Goal: Transaction & Acquisition: Purchase product/service

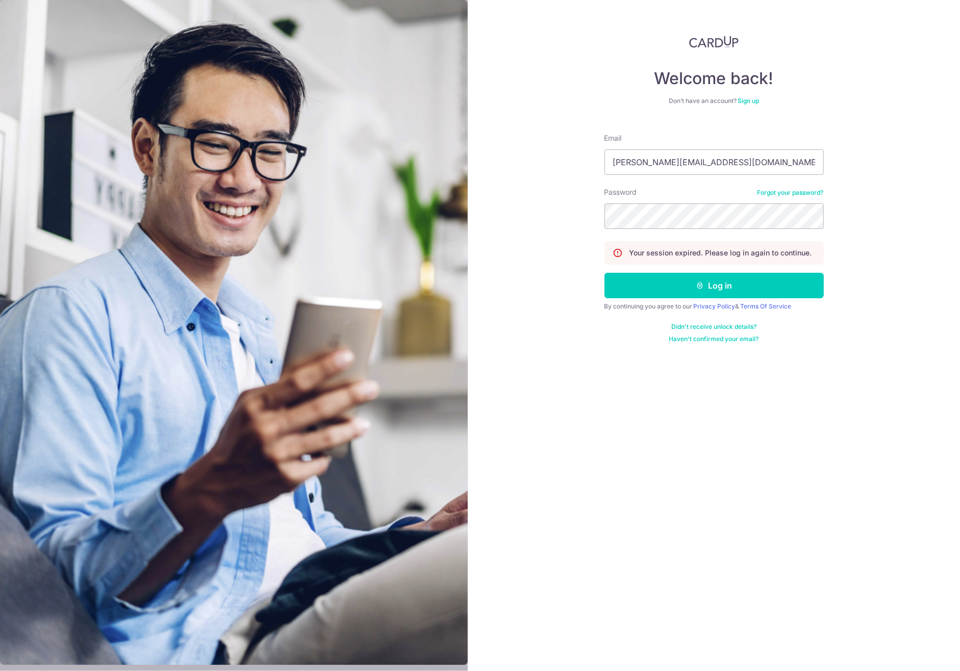
type input "[PERSON_NAME][EMAIL_ADDRESS][DOMAIN_NAME]"
click at [604, 273] on button "Log in" at bounding box center [713, 285] width 219 height 25
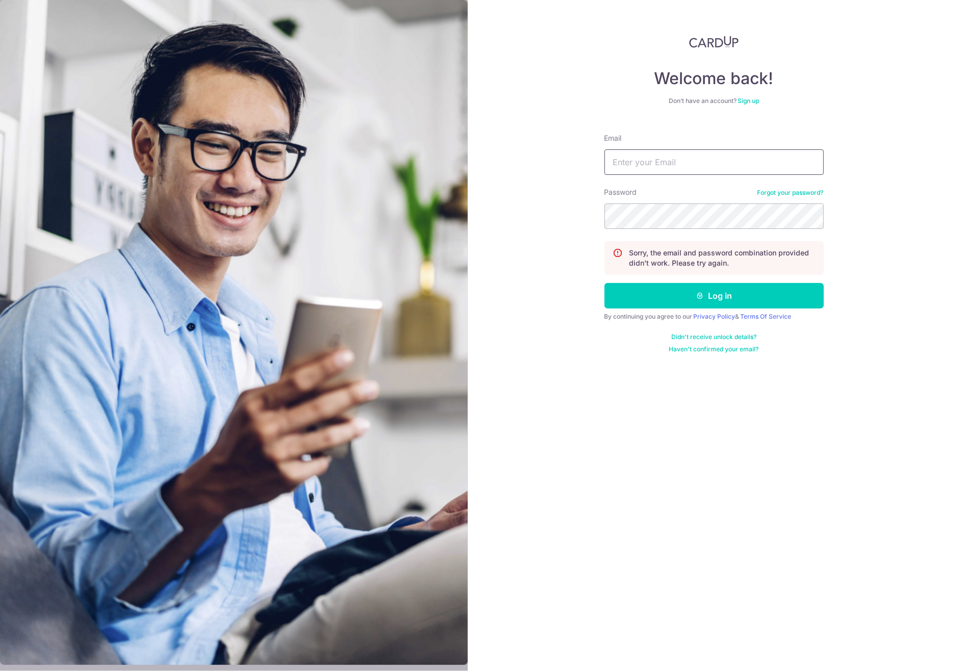
click at [658, 158] on input "Email" at bounding box center [713, 161] width 219 height 25
type input "aaron.seah@hotmail.sg"
click at [604, 283] on button "Log in" at bounding box center [713, 295] width 219 height 25
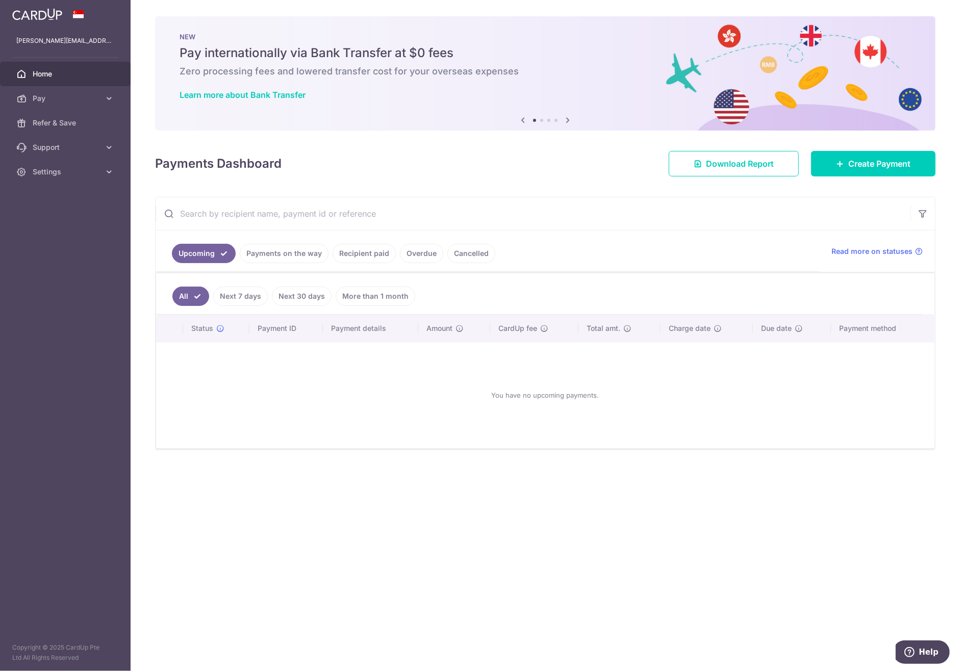
click at [389, 248] on link "Recipient paid" at bounding box center [363, 253] width 63 height 19
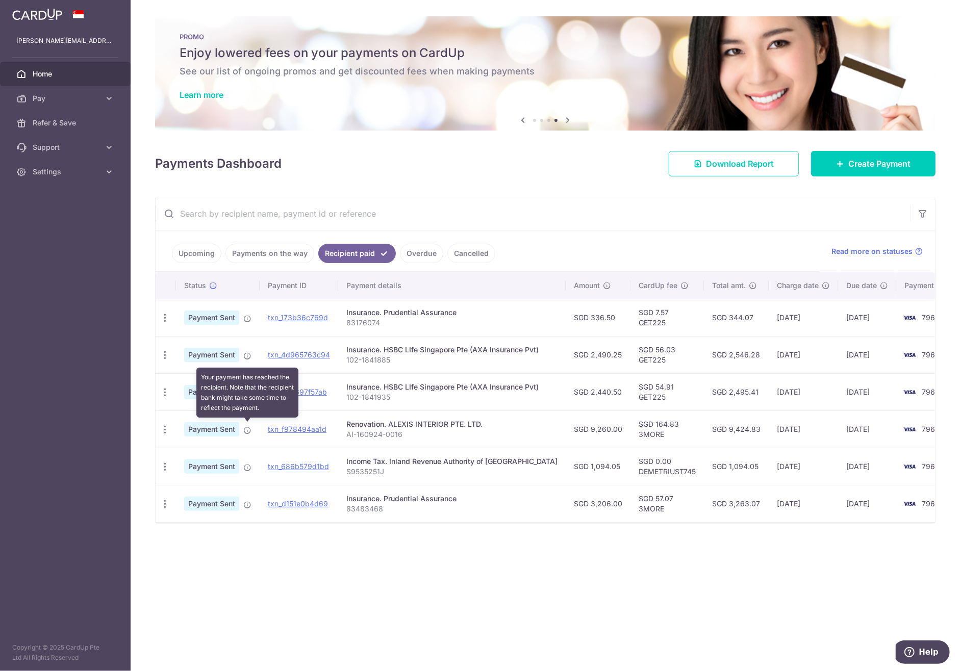
click at [246, 427] on icon at bounding box center [247, 430] width 8 height 8
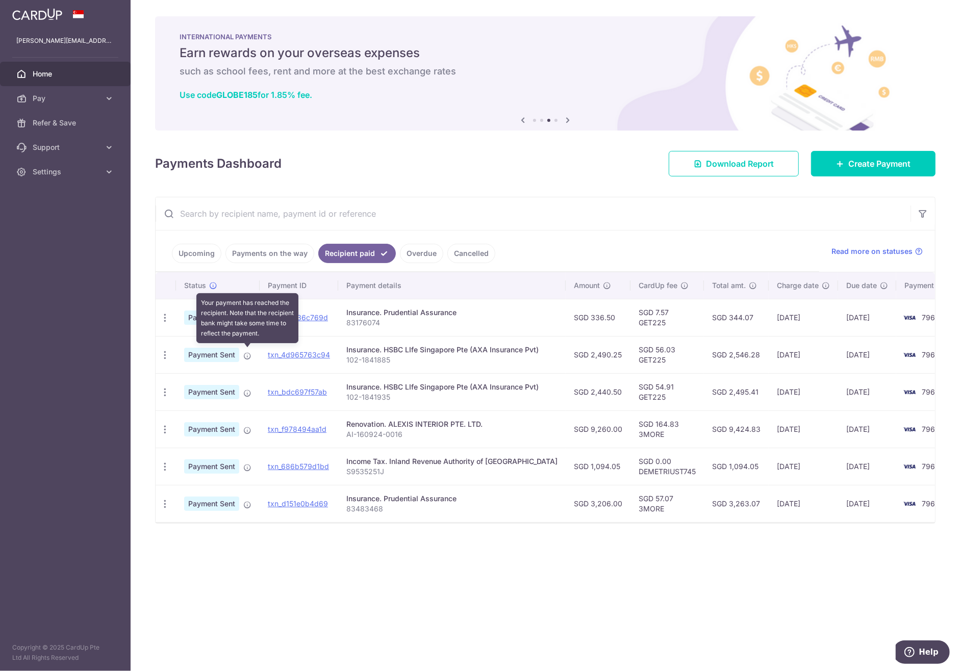
click at [250, 355] on icon at bounding box center [247, 356] width 8 height 8
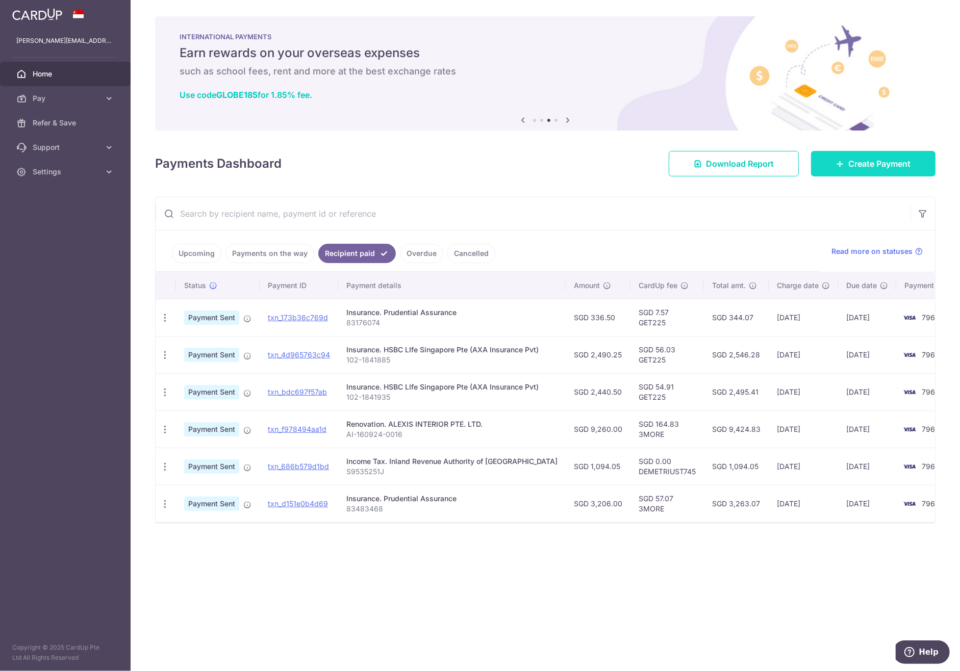
click at [876, 167] on span "Create Payment" at bounding box center [879, 164] width 62 height 12
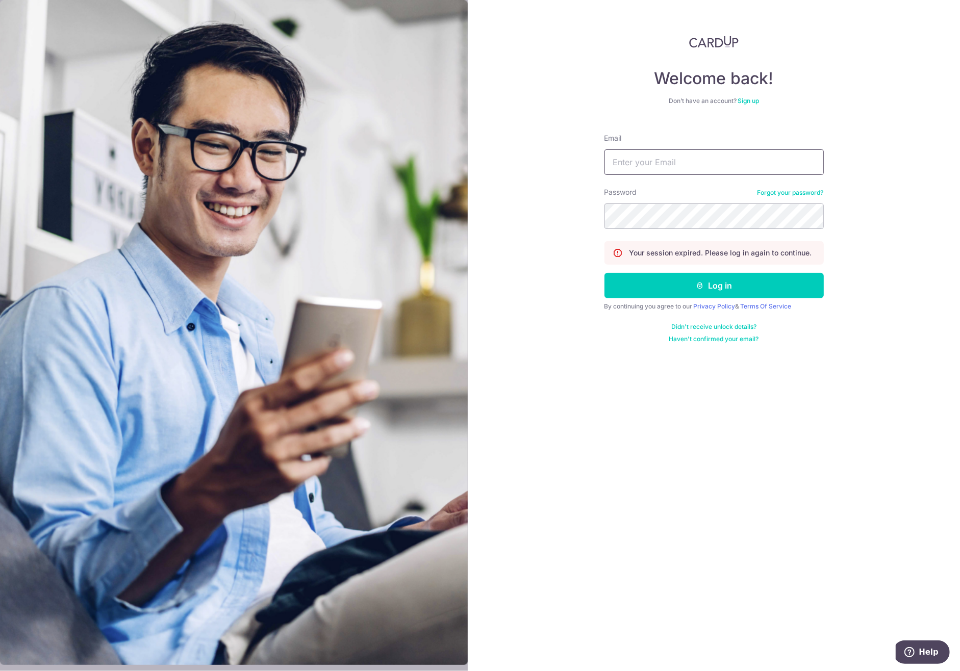
click at [685, 163] on input "Email" at bounding box center [713, 161] width 219 height 25
type input "[PERSON_NAME][EMAIL_ADDRESS][DOMAIN_NAME]"
click at [604, 273] on button "Log in" at bounding box center [713, 285] width 219 height 25
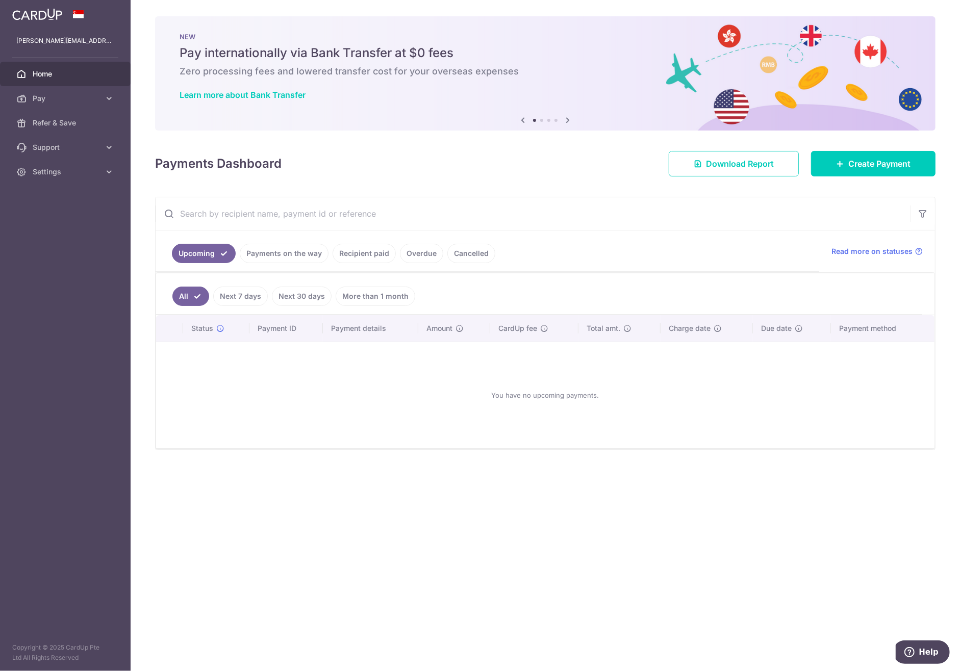
click at [372, 260] on link "Recipient paid" at bounding box center [363, 253] width 63 height 19
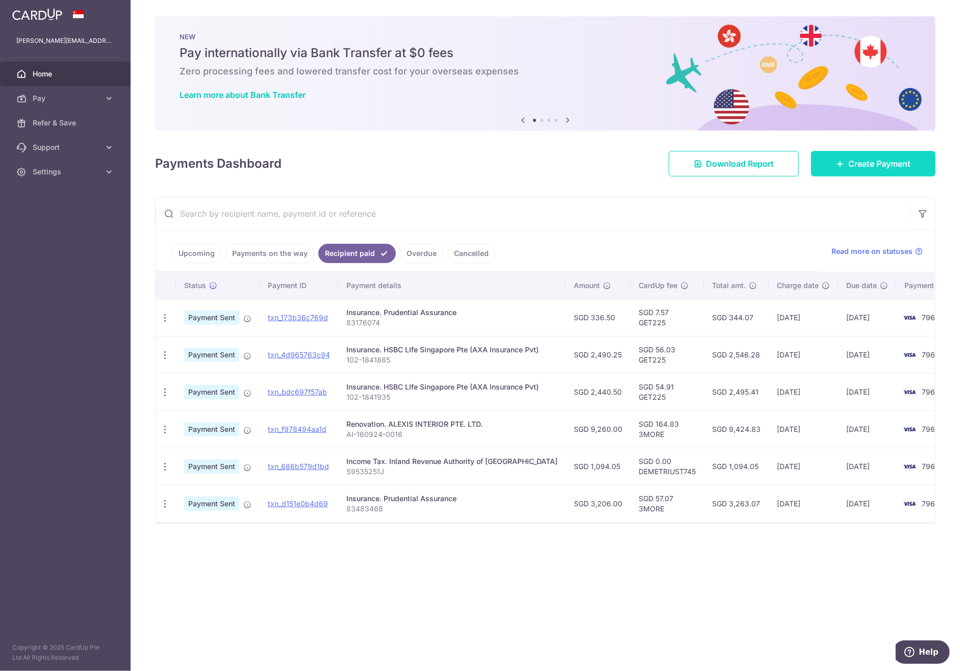
click at [873, 168] on span "Create Payment" at bounding box center [879, 164] width 62 height 12
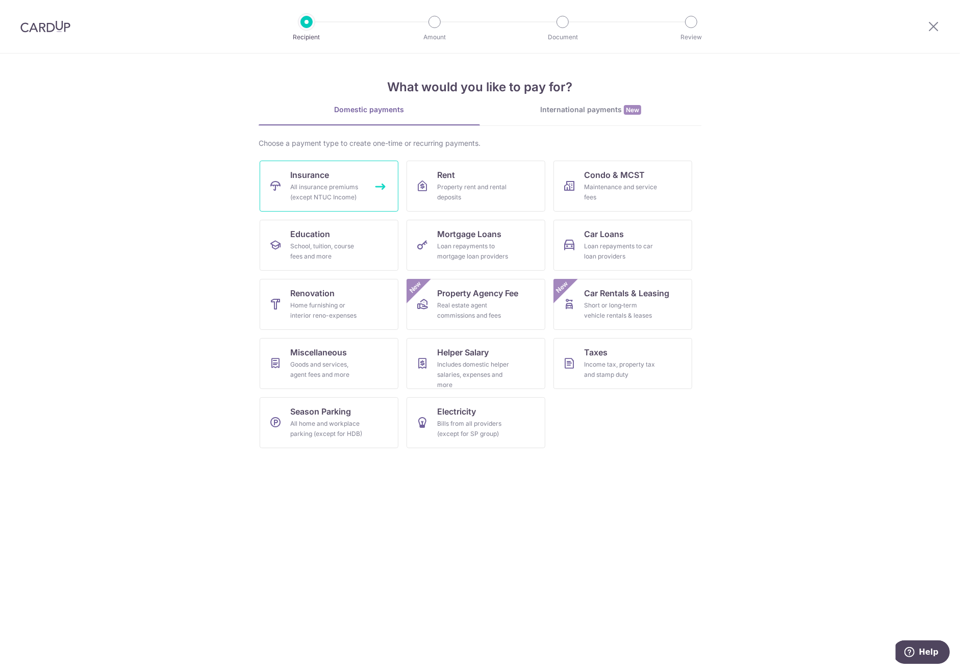
click at [343, 192] on div "All insurance premiums (except NTUC Income)" at bounding box center [326, 192] width 73 height 20
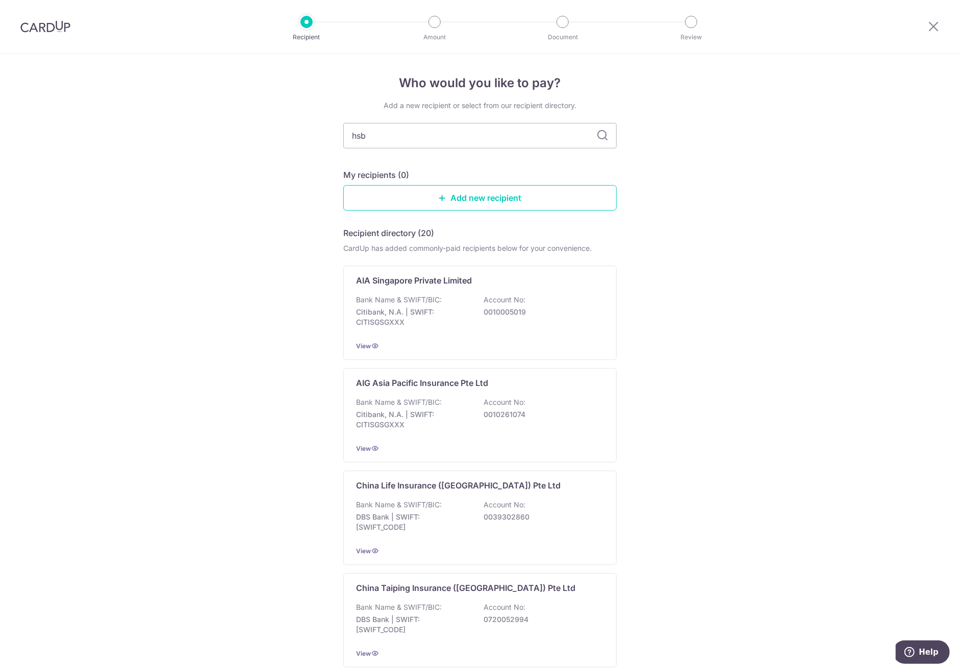
type input "hsbc"
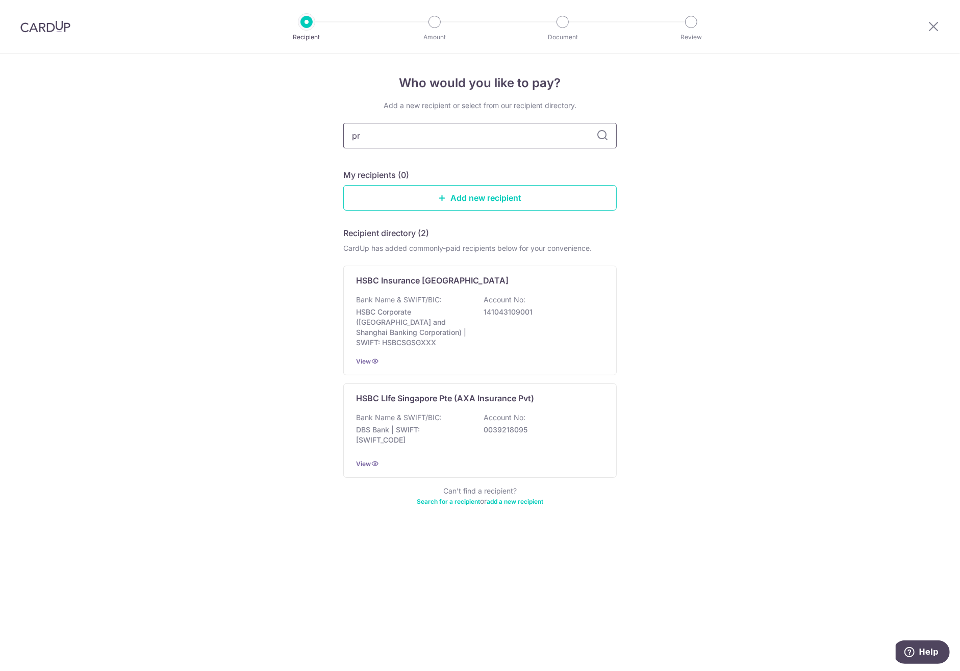
type input "pru"
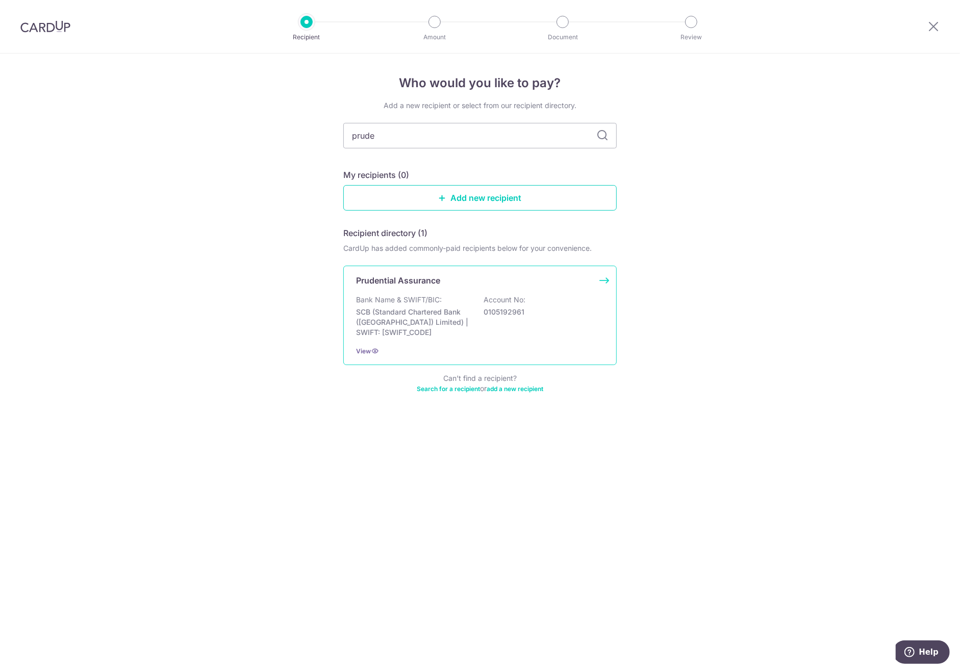
type input "prude"
click at [433, 308] on p "SCB (Standard Chartered Bank ([GEOGRAPHIC_DATA]) Limited) | SWIFT: [SWIFT_CODE]" at bounding box center [413, 322] width 114 height 31
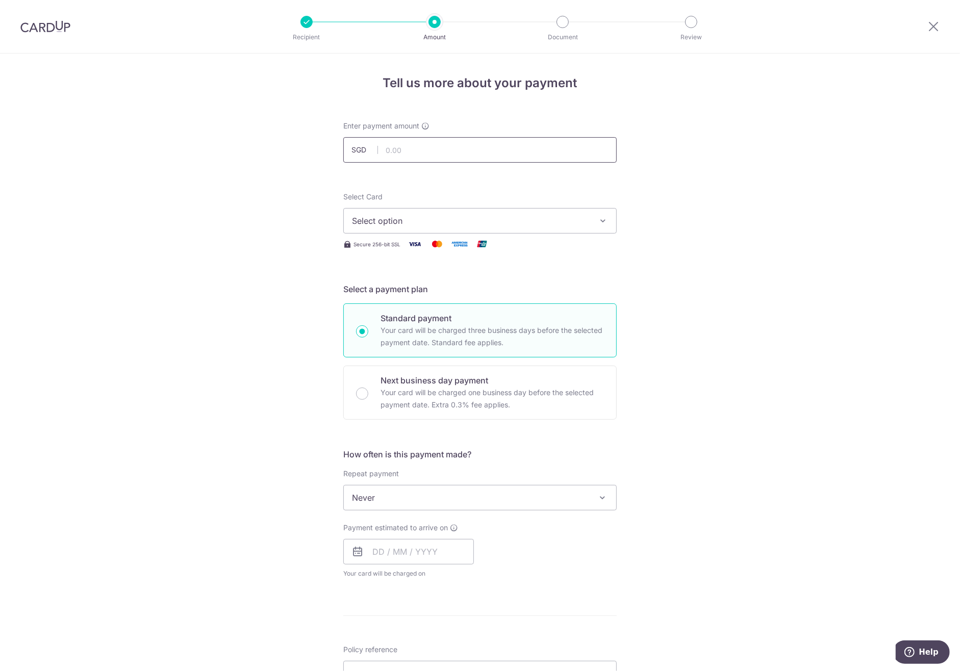
click at [467, 141] on input "text" at bounding box center [479, 149] width 273 height 25
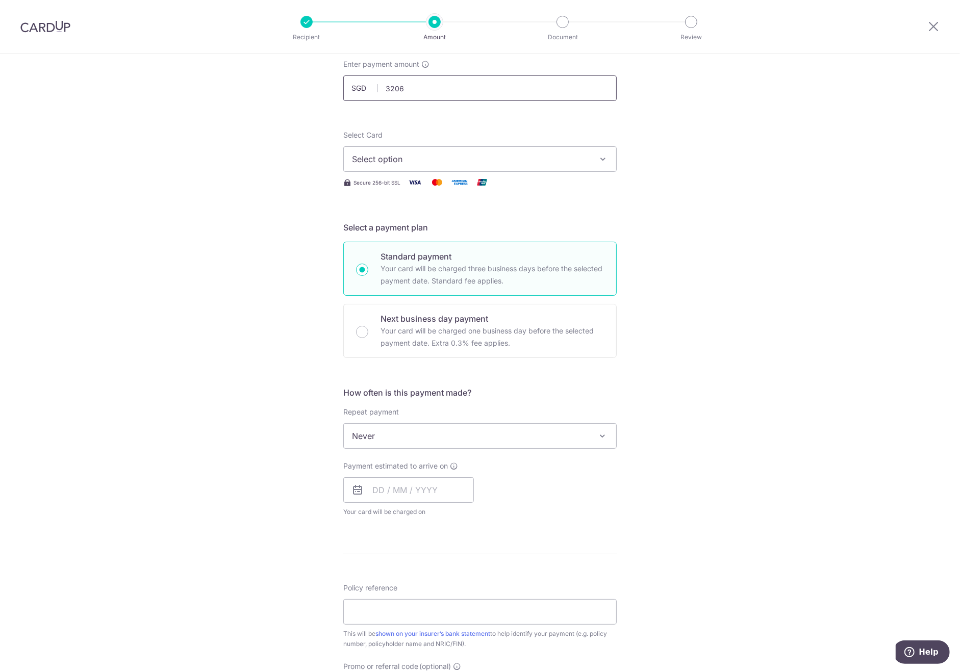
scroll to position [121, 0]
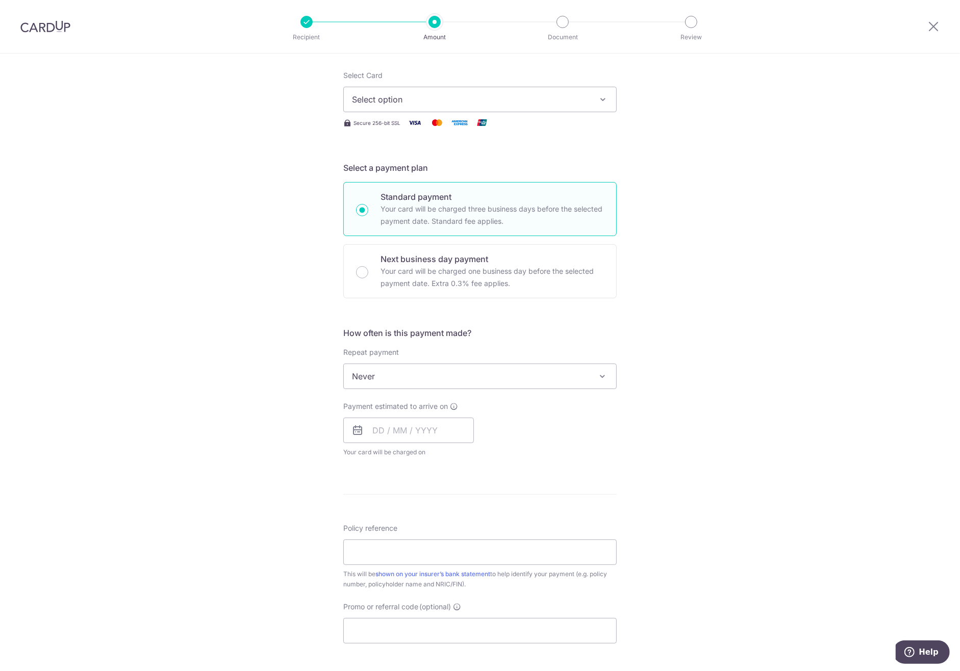
type input "3,206.00"
click at [485, 100] on span "Select option" at bounding box center [471, 99] width 238 height 12
click at [459, 198] on span "**** 7969" at bounding box center [480, 197] width 256 height 12
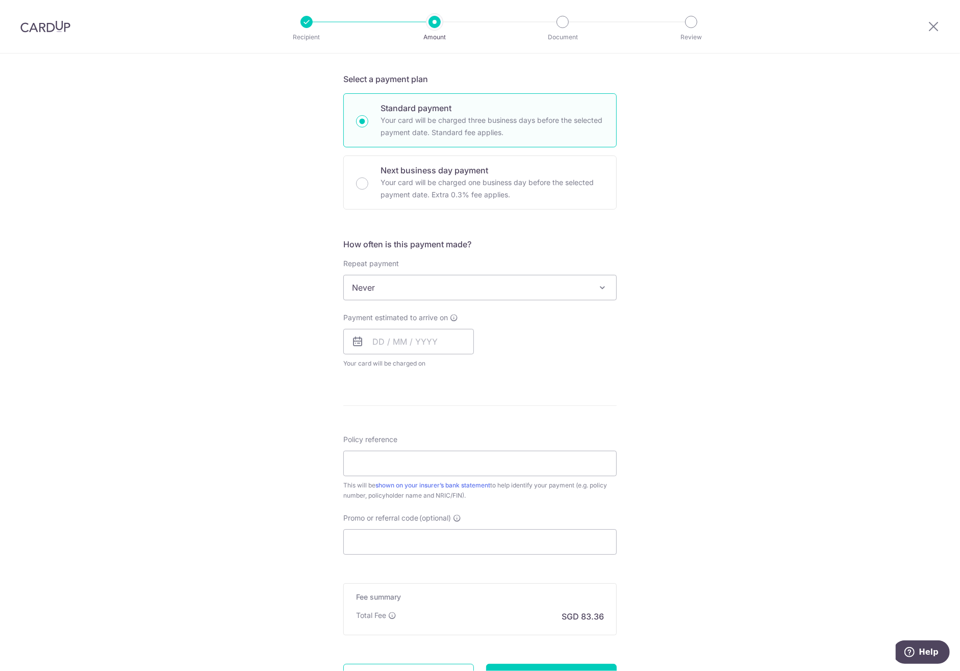
scroll to position [214, 0]
click at [377, 337] on input "text" at bounding box center [408, 337] width 131 height 25
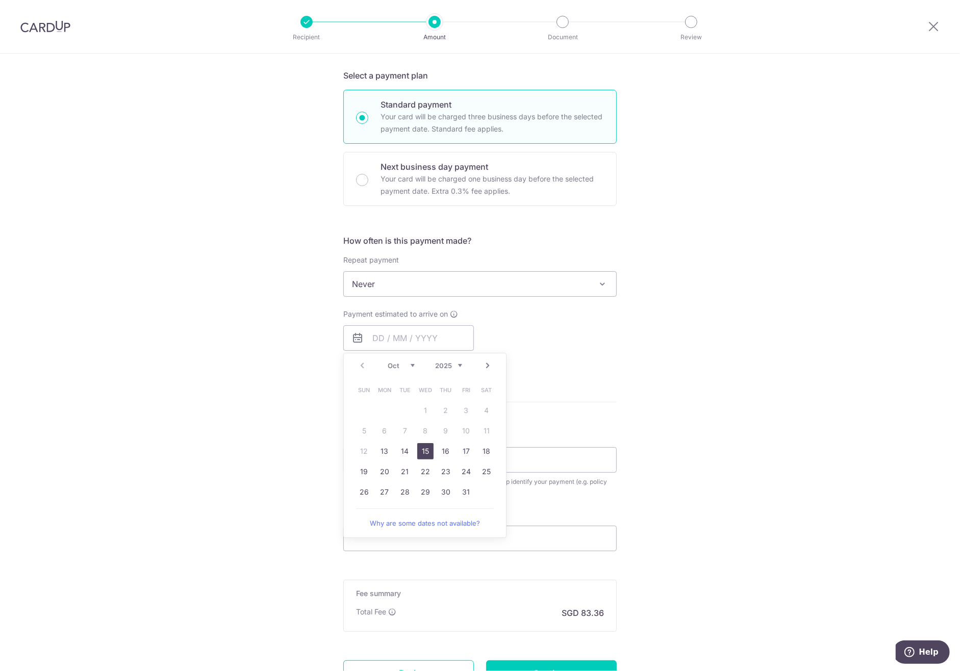
click at [422, 451] on link "15" at bounding box center [425, 451] width 16 height 16
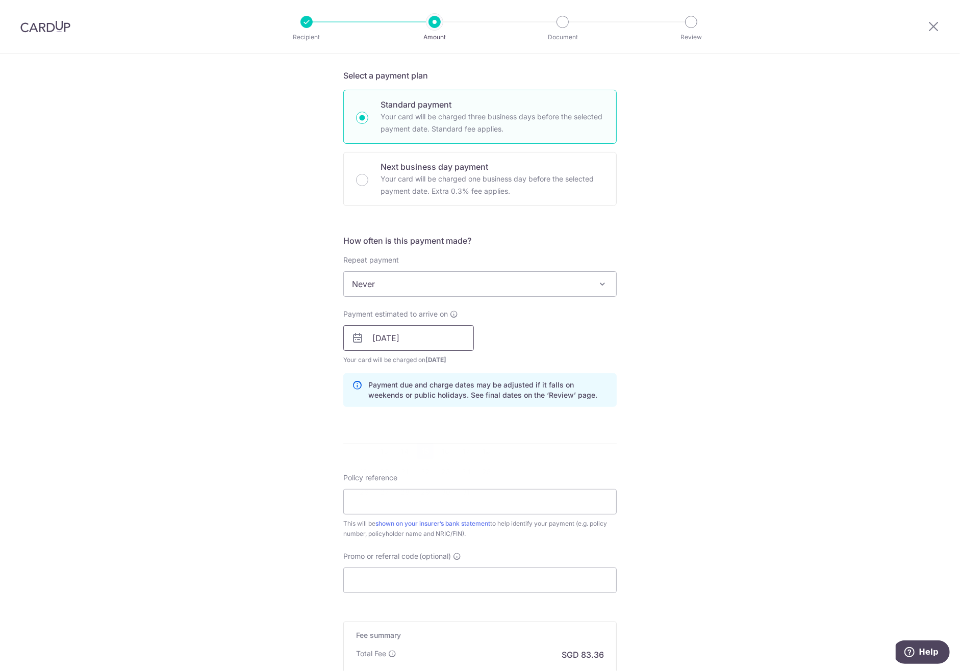
click at [433, 334] on input "15/10/2025" at bounding box center [408, 337] width 131 height 25
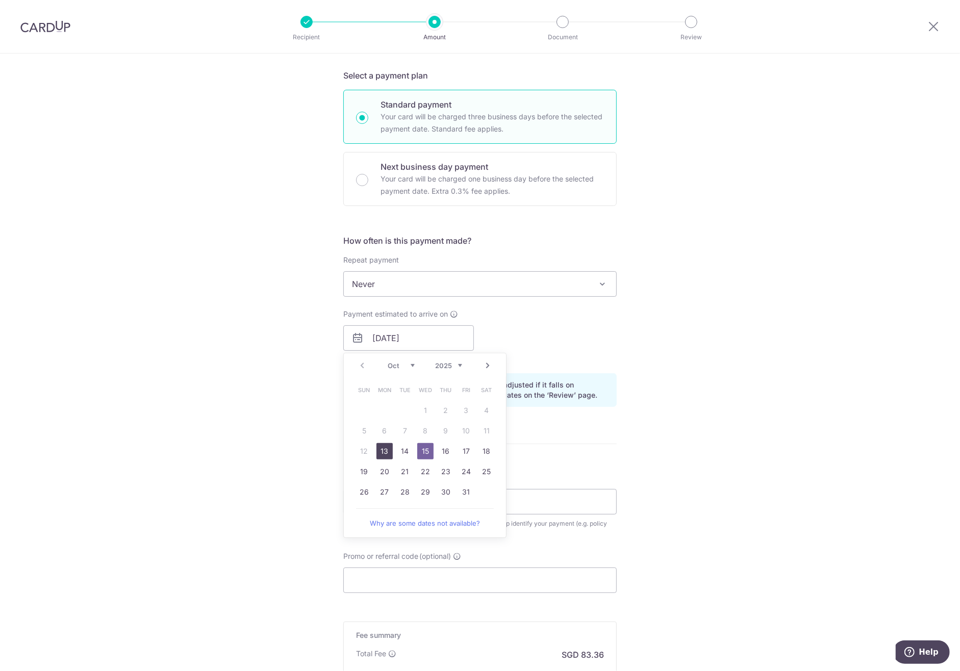
click at [384, 448] on link "13" at bounding box center [384, 451] width 16 height 16
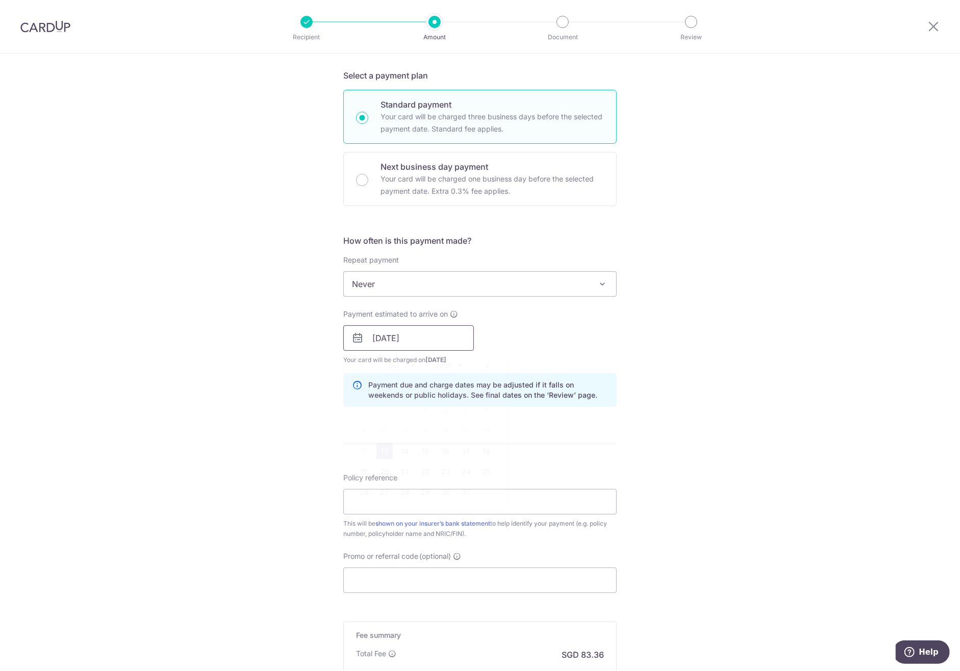
click at [425, 332] on input "[DATE]" at bounding box center [408, 337] width 131 height 25
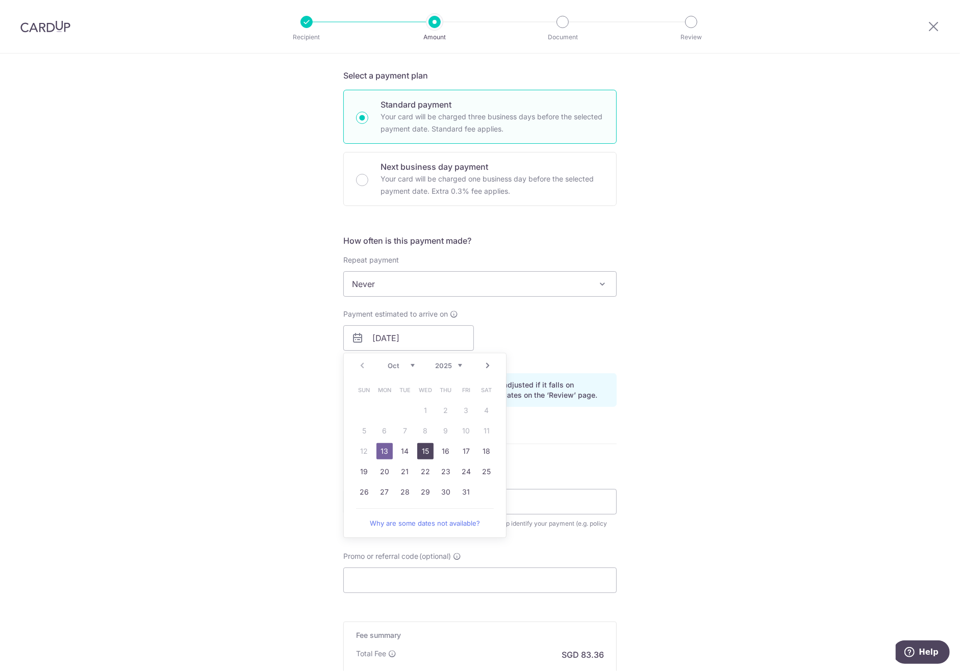
click at [431, 450] on link "15" at bounding box center [425, 451] width 16 height 16
type input "15/10/2025"
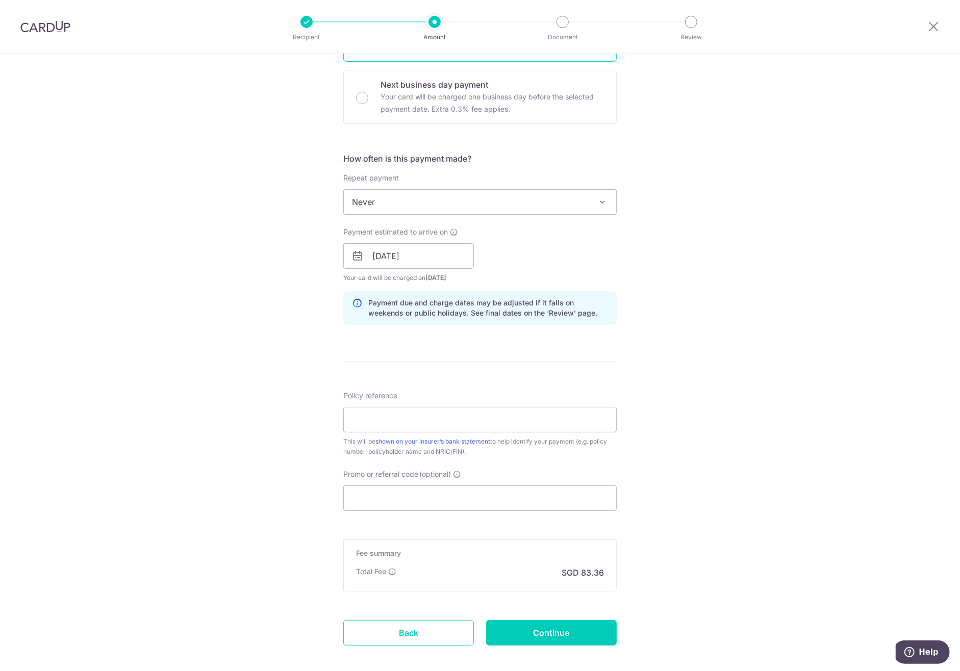
scroll to position [300, 0]
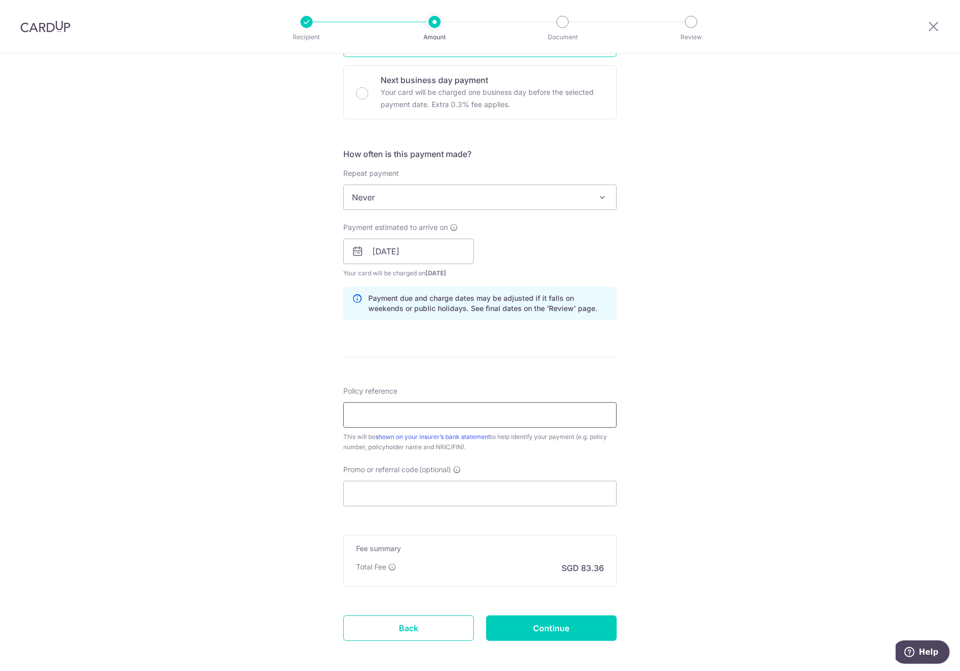
click at [377, 411] on input "Policy reference" at bounding box center [479, 414] width 273 height 25
paste input "83483468"
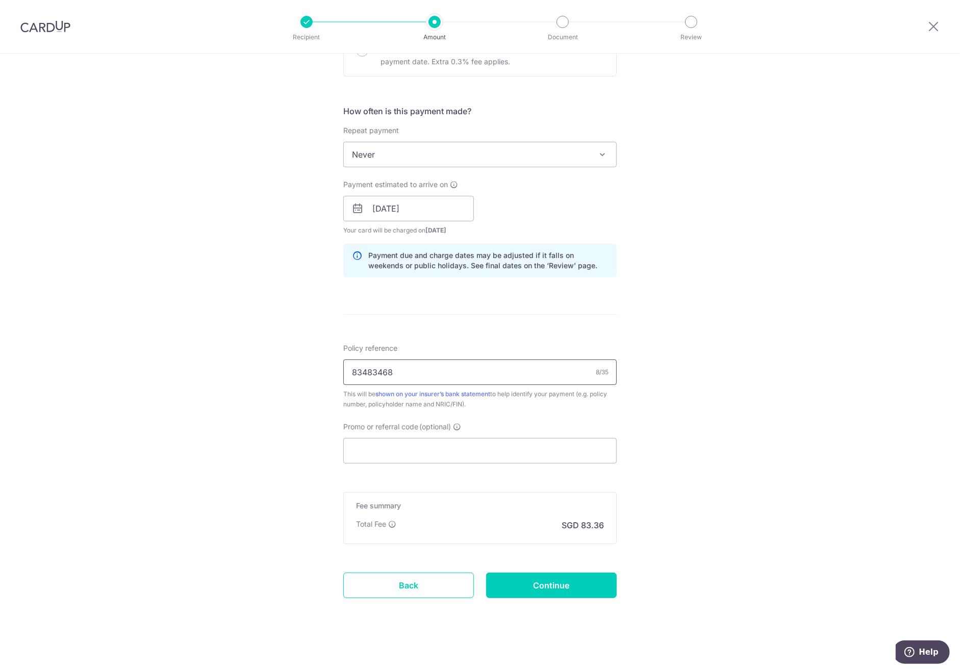
scroll to position [344, 0]
type input "83483468"
click at [393, 428] on span "Promo or referral code" at bounding box center [380, 426] width 75 height 10
click at [393, 437] on input "Promo or referral code (optional)" at bounding box center [479, 449] width 273 height 25
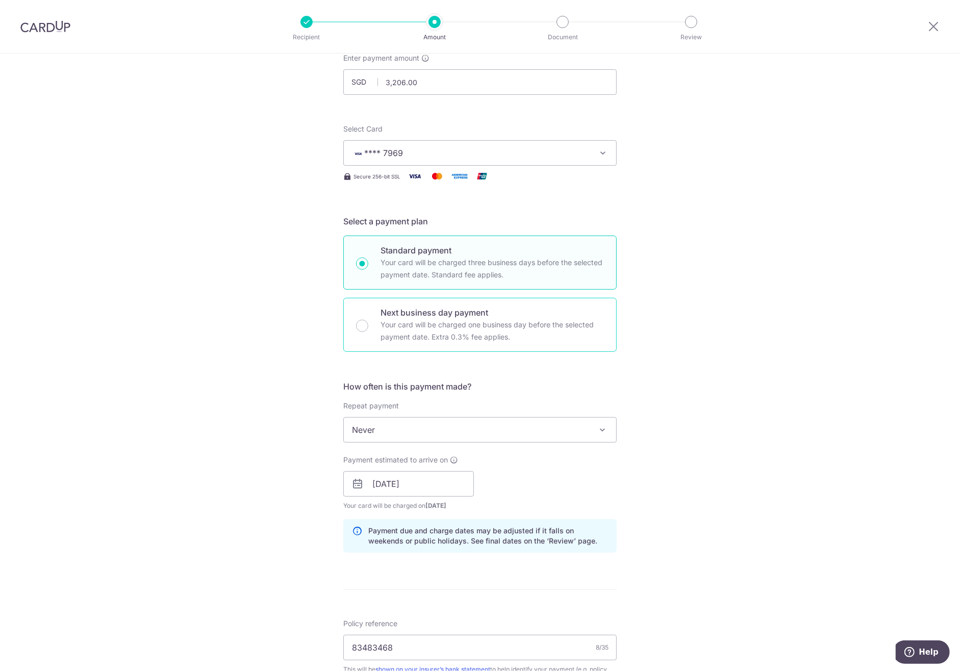
scroll to position [79, 0]
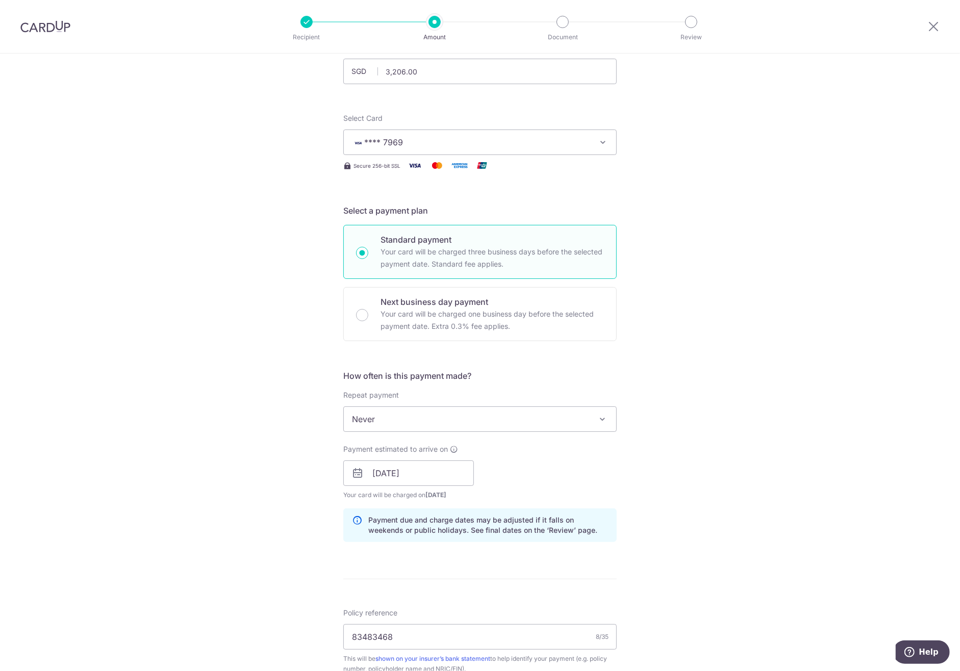
click at [446, 423] on span "Never" at bounding box center [480, 419] width 272 height 24
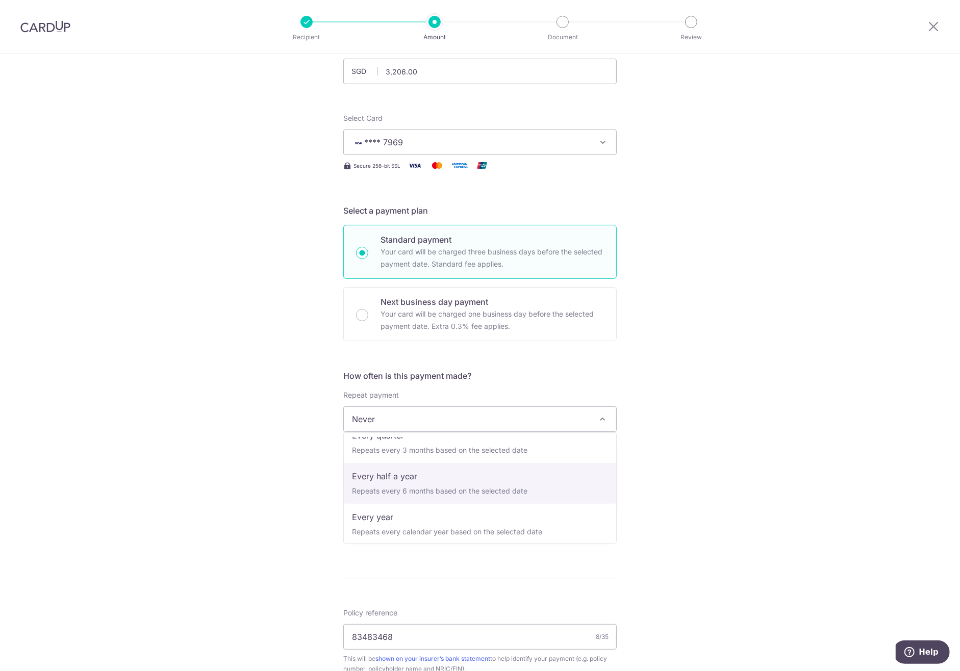
scroll to position [142, 0]
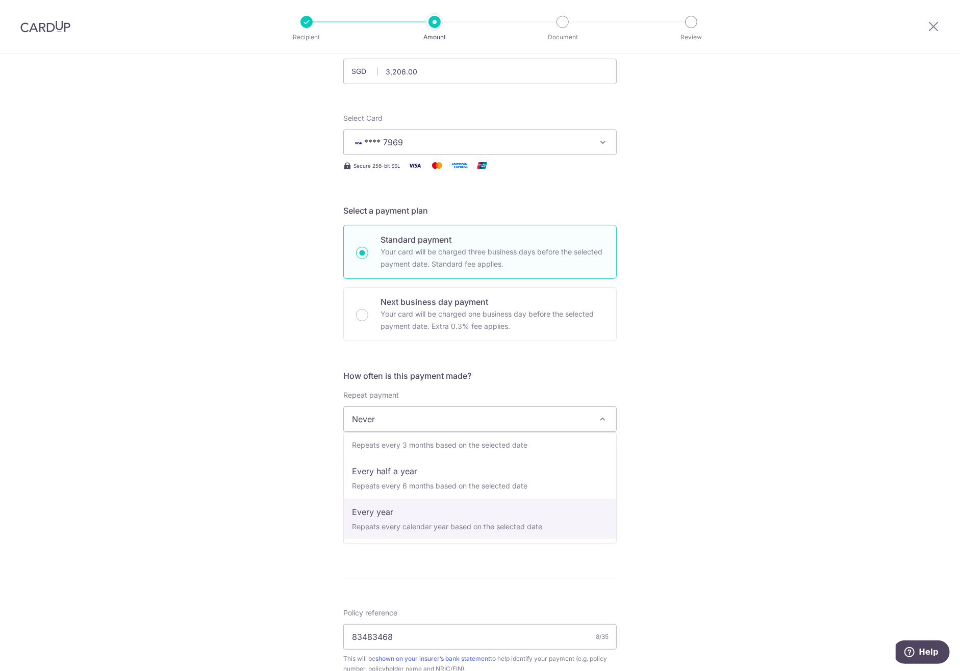
select select "6"
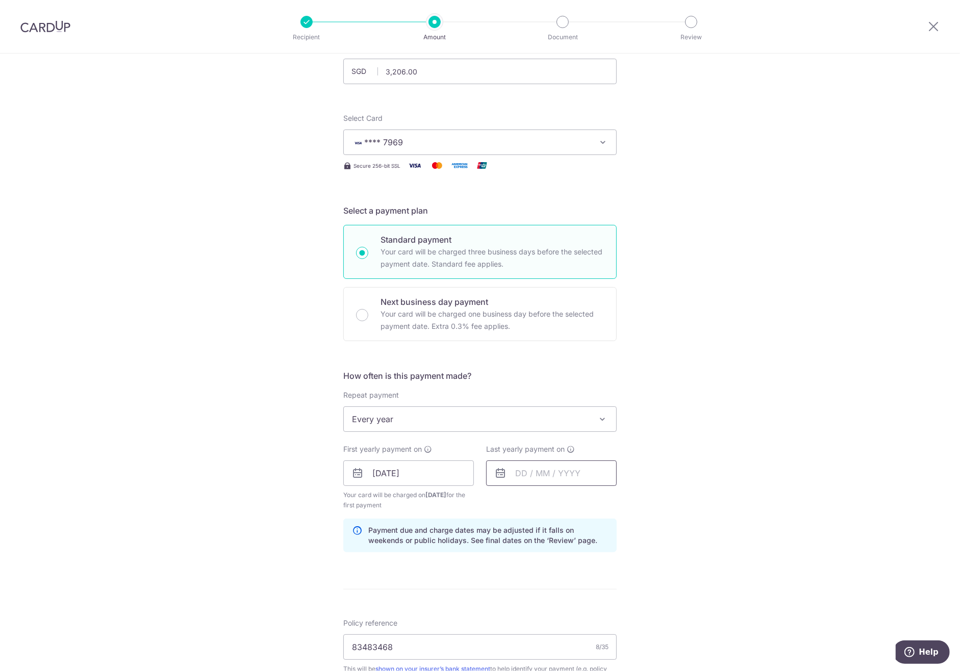
click at [516, 471] on input "text" at bounding box center [551, 472] width 131 height 25
click at [563, 581] on link "15" at bounding box center [568, 586] width 16 height 16
type input "15/10/2025"
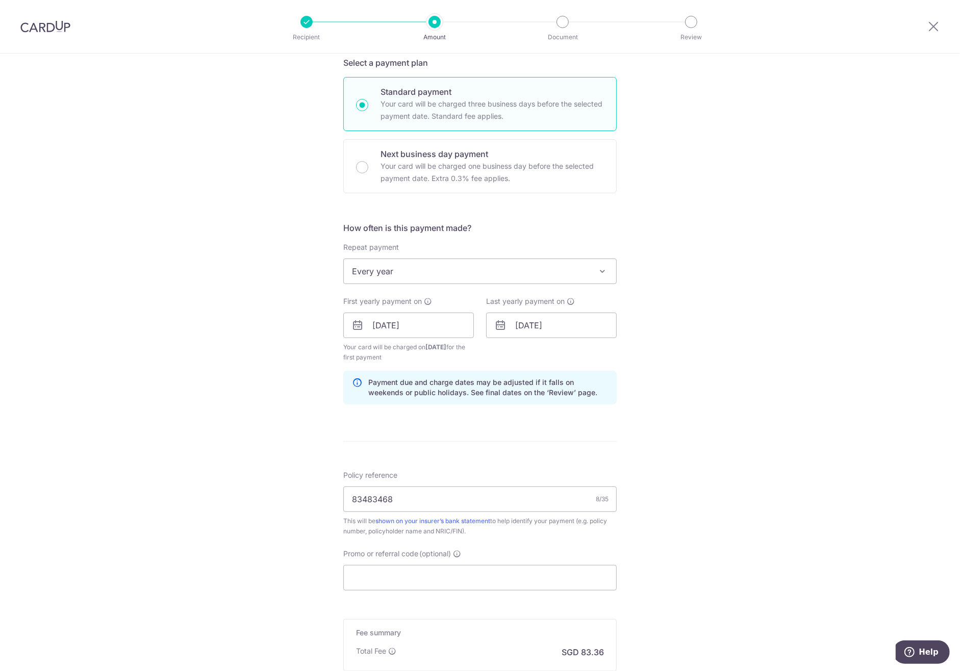
scroll to position [354, 0]
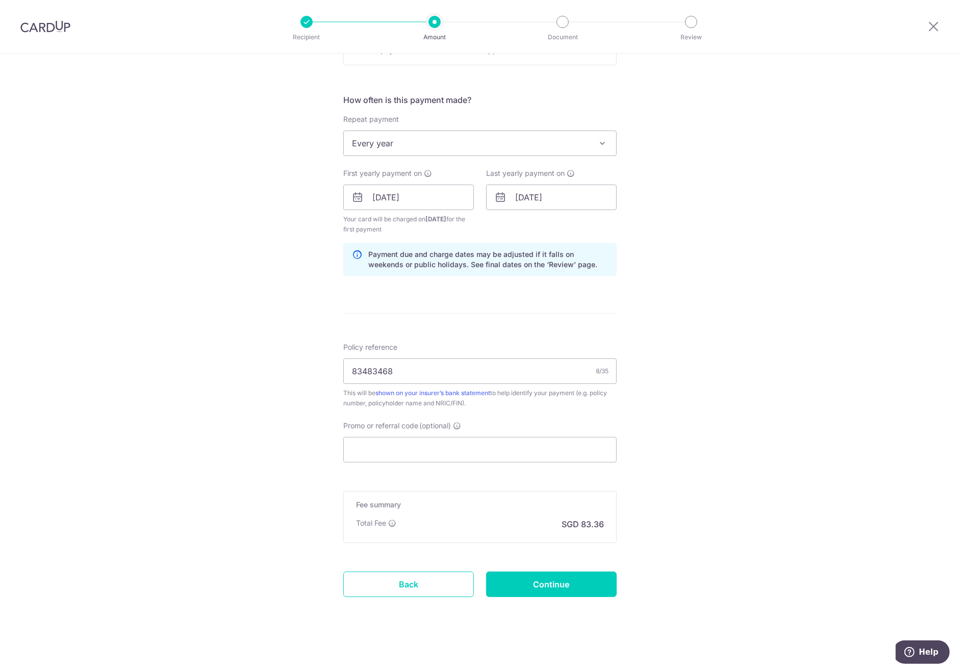
click at [560, 463] on form "Enter payment amount SGD 3,206.00 3206.00 Select Card **** 7969 Add credit card…" at bounding box center [479, 195] width 273 height 859
click at [568, 444] on input "Promo or referral code (optional)" at bounding box center [479, 449] width 273 height 25
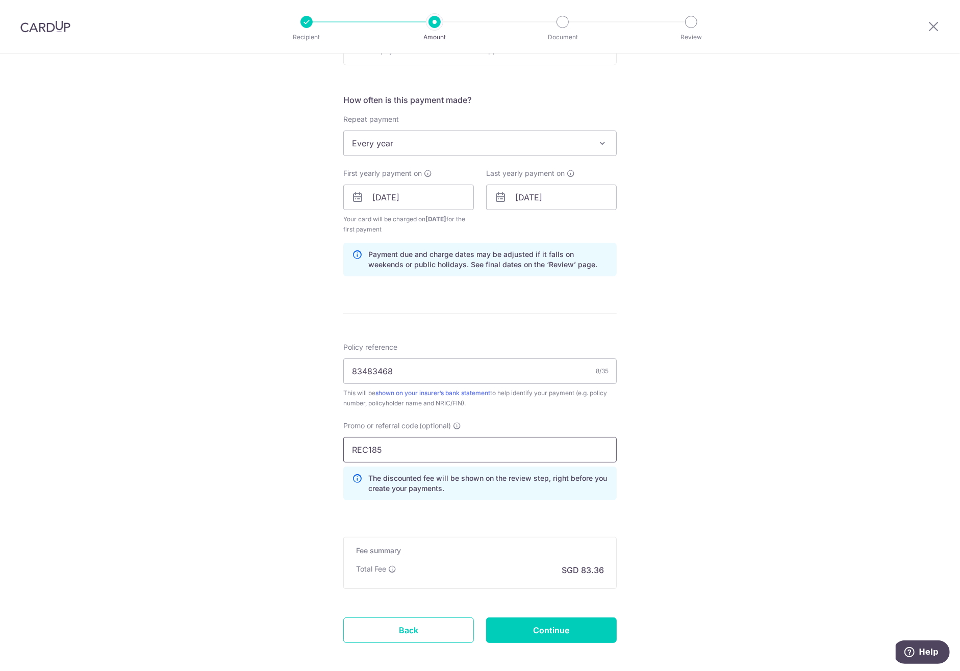
type input "REC185"
click at [671, 443] on div "Tell us more about your payment Enter payment amount SGD 3,206.00 3206.00 Selec…" at bounding box center [480, 209] width 960 height 1020
click at [547, 626] on input "Continue" at bounding box center [551, 629] width 131 height 25
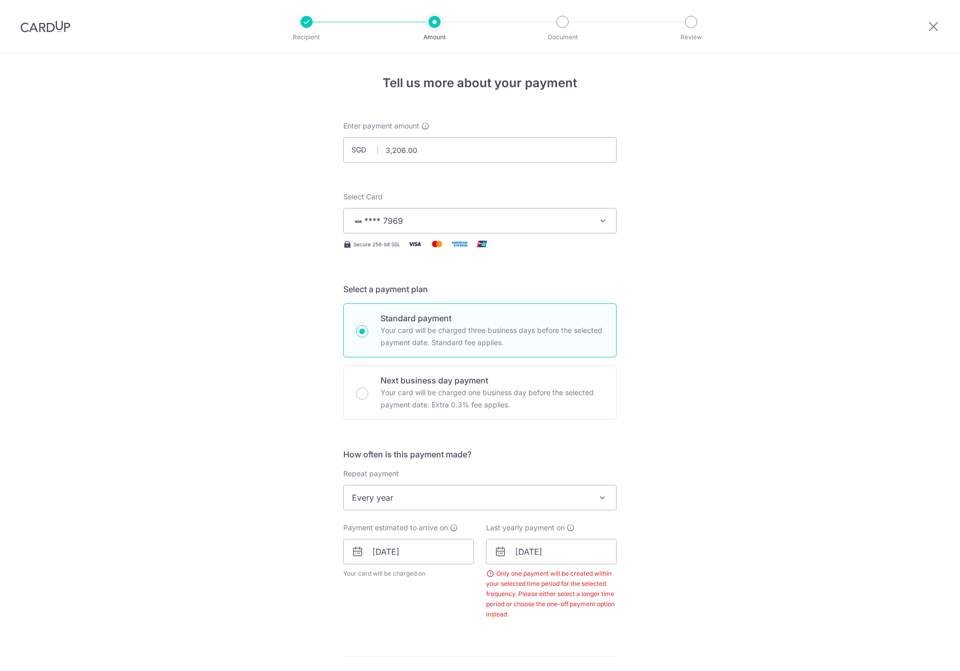
scroll to position [389, 0]
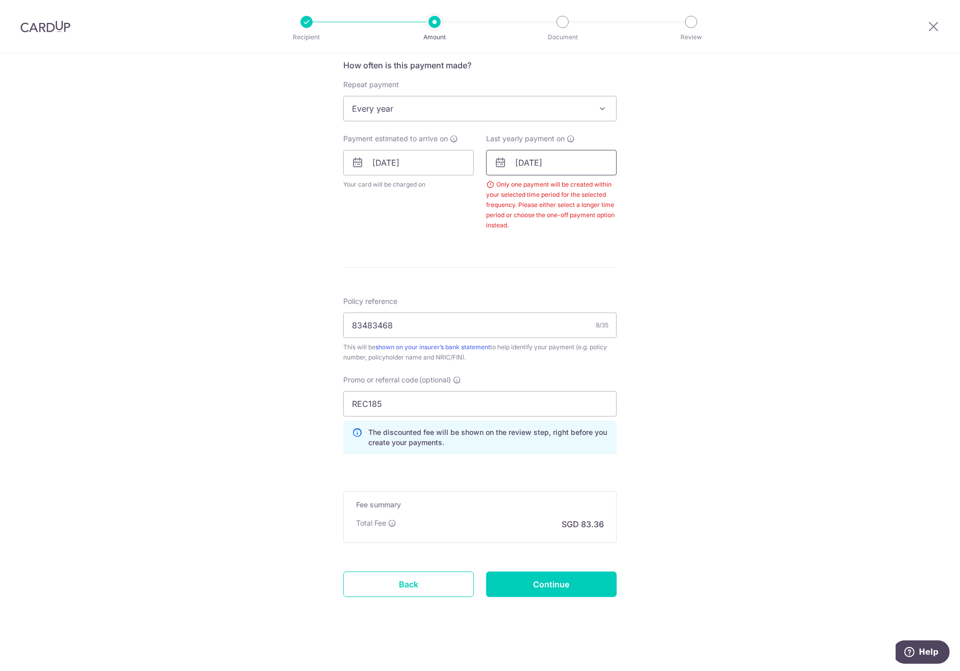
click at [539, 163] on input "[DATE]" at bounding box center [551, 162] width 131 height 25
click at [585, 270] on link "15" at bounding box center [588, 276] width 16 height 16
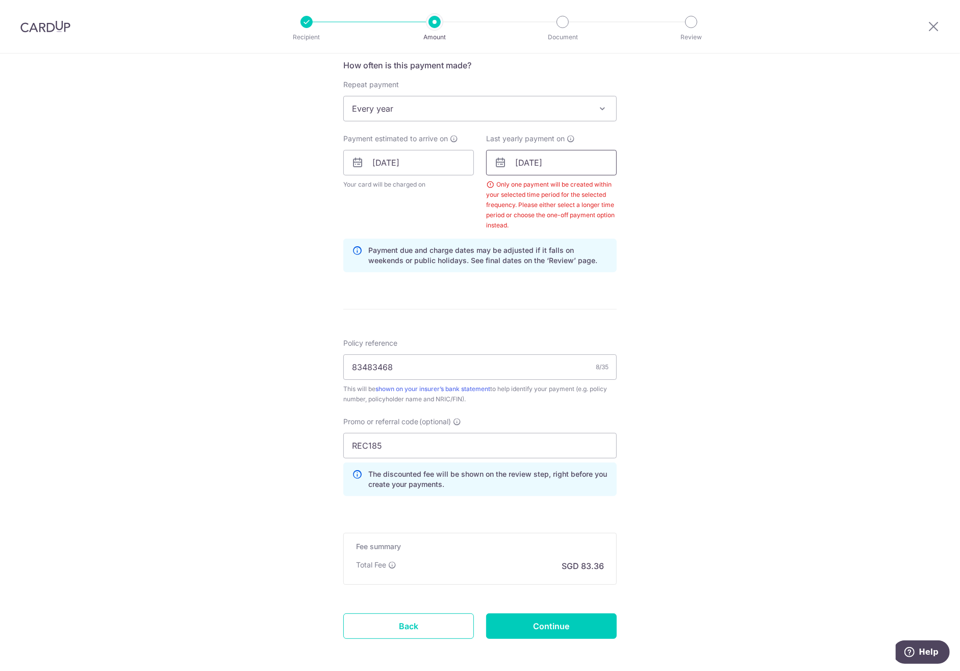
click at [550, 163] on input "15/10/2026" at bounding box center [551, 162] width 131 height 25
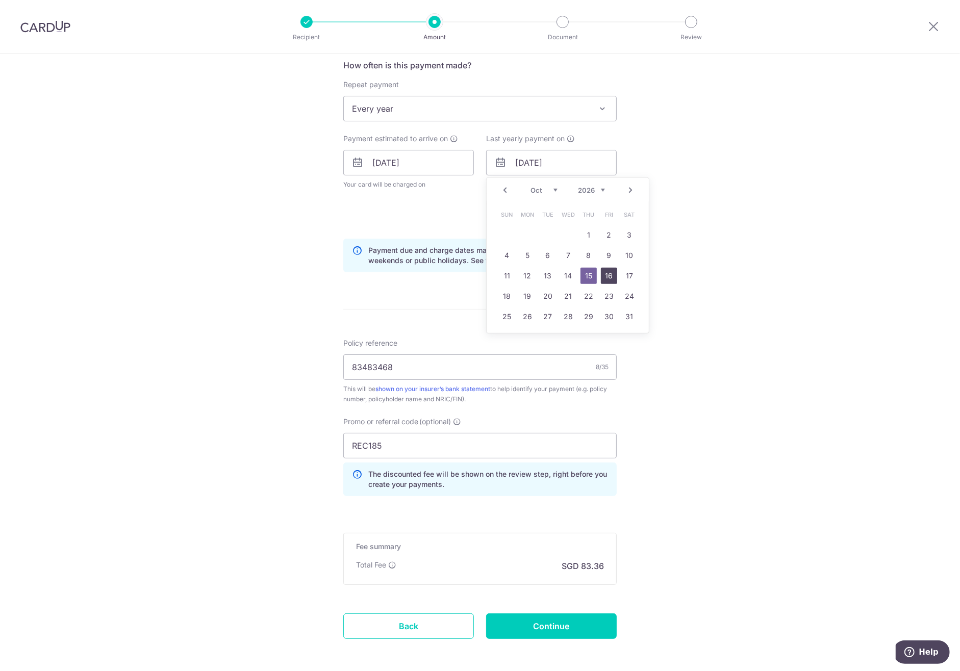
click at [609, 276] on link "16" at bounding box center [609, 276] width 16 height 16
type input "16/10/2026"
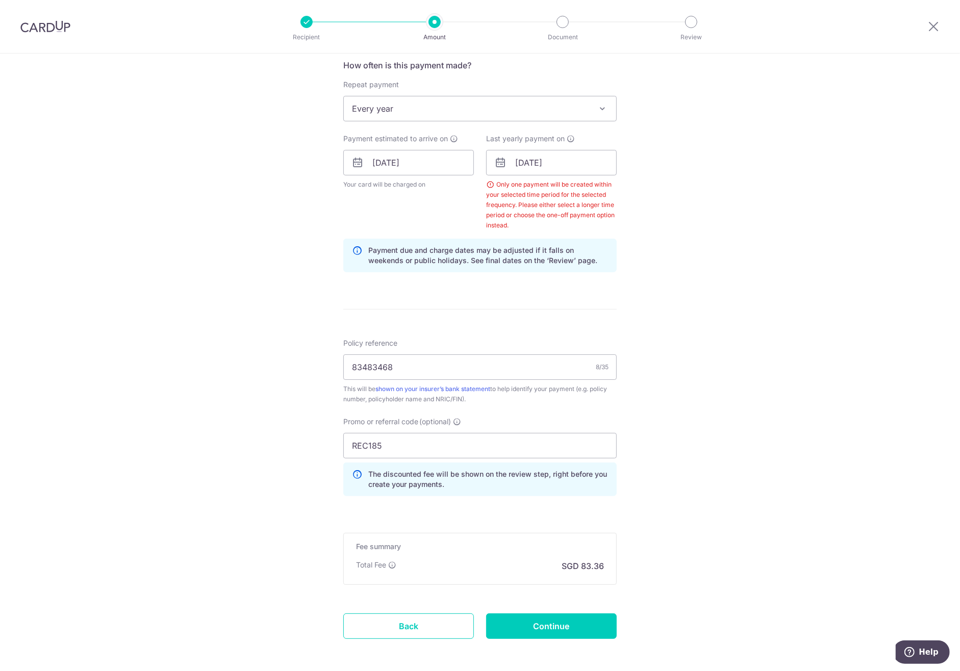
click at [700, 245] on div "Tell us more about your payment Enter payment amount SGD 3,206.00 3206.00 Selec…" at bounding box center [480, 190] width 960 height 1051
click at [556, 622] on input "Continue" at bounding box center [551, 625] width 131 height 25
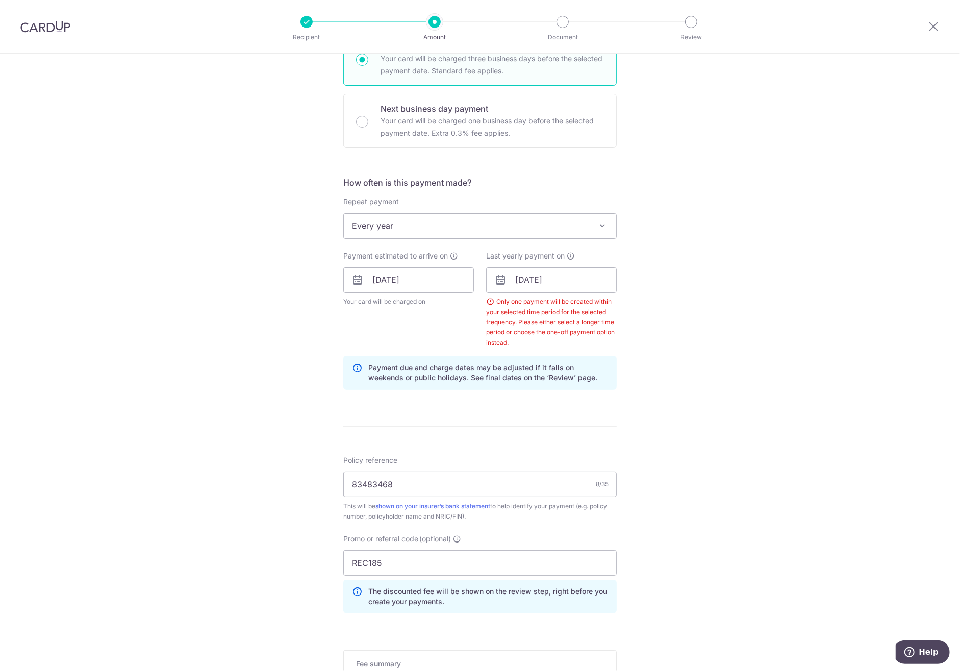
scroll to position [259, 0]
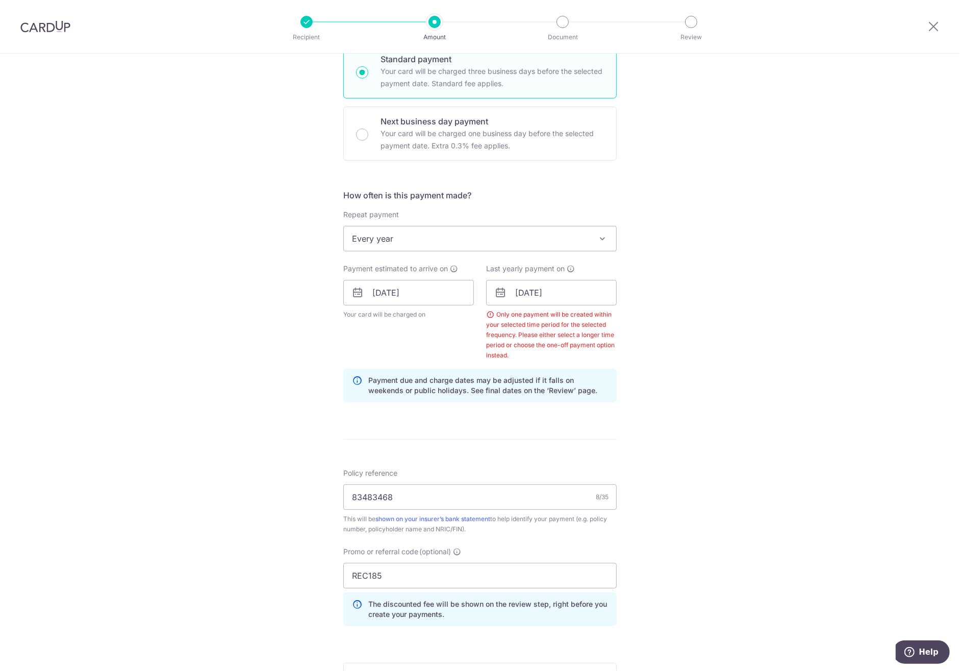
click at [670, 438] on div "Tell us more about your payment Enter payment amount SGD 3,206.00 3206.00 Selec…" at bounding box center [480, 320] width 960 height 1051
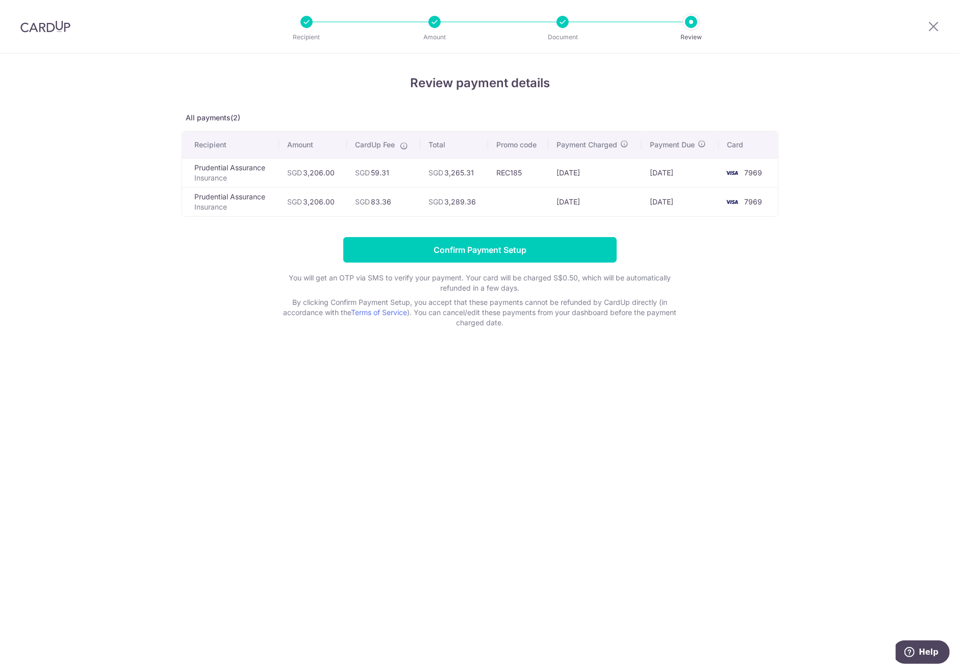
click at [573, 371] on div "Review payment details All payments(2) Recipient Amount CardUp Fee Total Promo …" at bounding box center [480, 362] width 960 height 617
click at [563, 23] on div at bounding box center [562, 22] width 12 height 12
click at [934, 23] on icon at bounding box center [933, 26] width 12 height 13
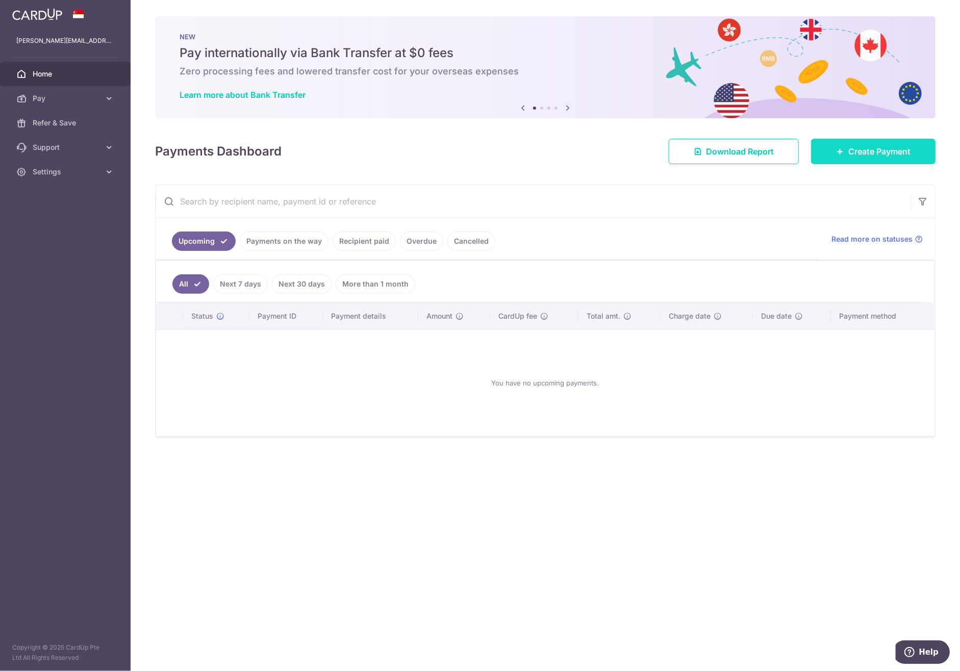
click at [846, 147] on link "Create Payment" at bounding box center [873, 151] width 124 height 25
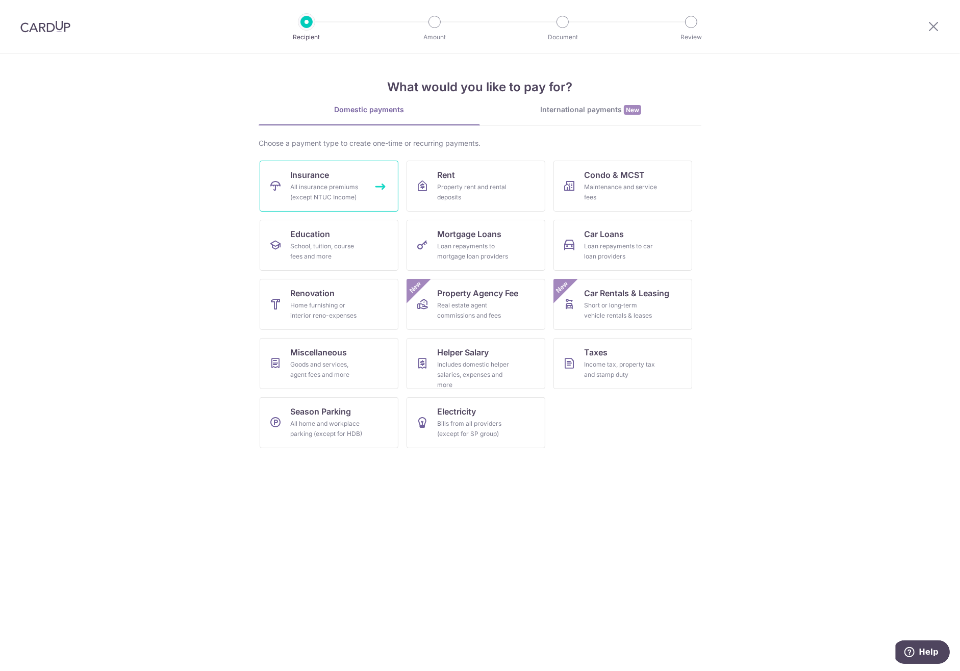
click at [360, 190] on div "All insurance premiums (except NTUC Income)" at bounding box center [326, 192] width 73 height 20
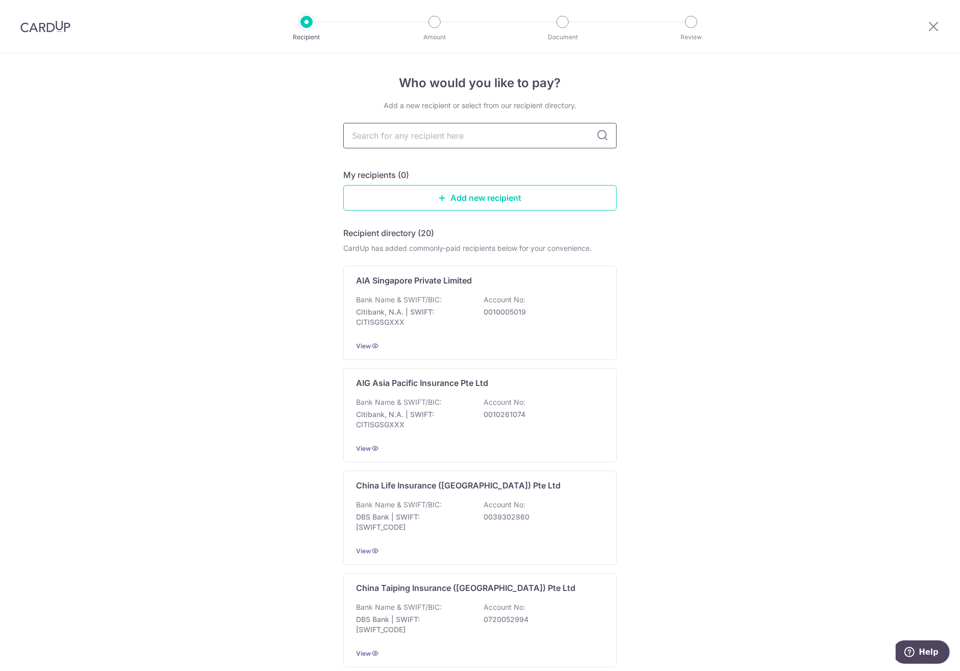
click at [423, 133] on input "text" at bounding box center [479, 135] width 273 height 25
type input "pru"
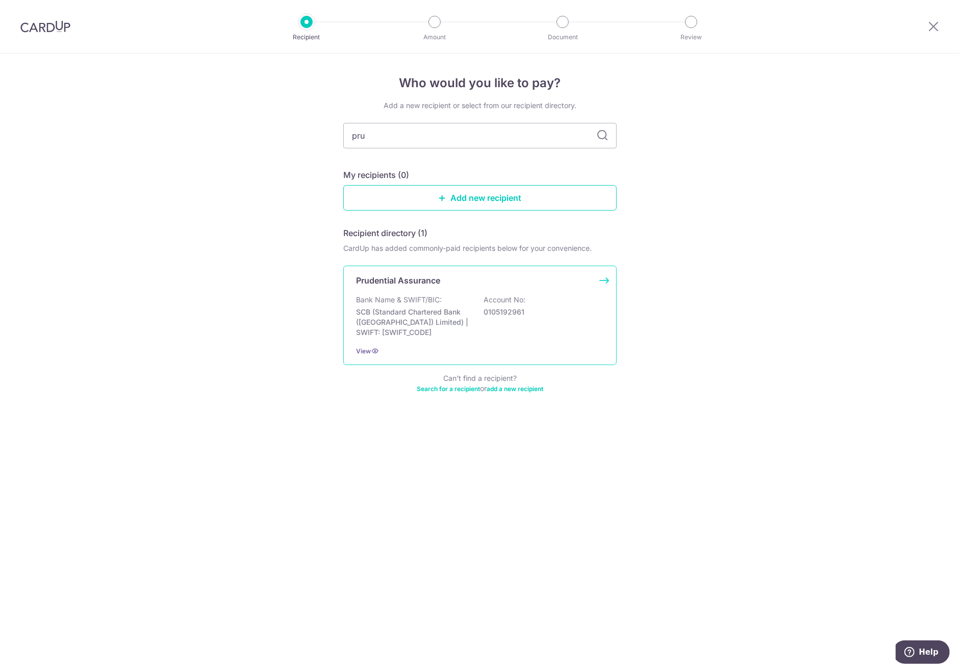
click at [451, 314] on p "SCB (Standard Chartered Bank ([GEOGRAPHIC_DATA]) Limited) | SWIFT: [SWIFT_CODE]" at bounding box center [413, 322] width 114 height 31
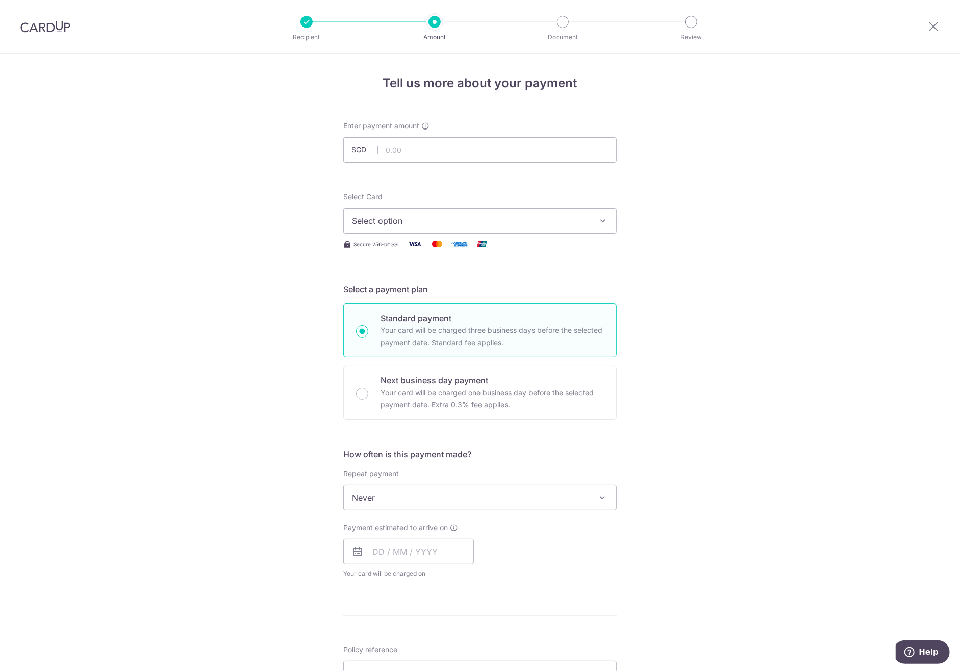
click at [425, 217] on span "Select option" at bounding box center [471, 221] width 238 height 12
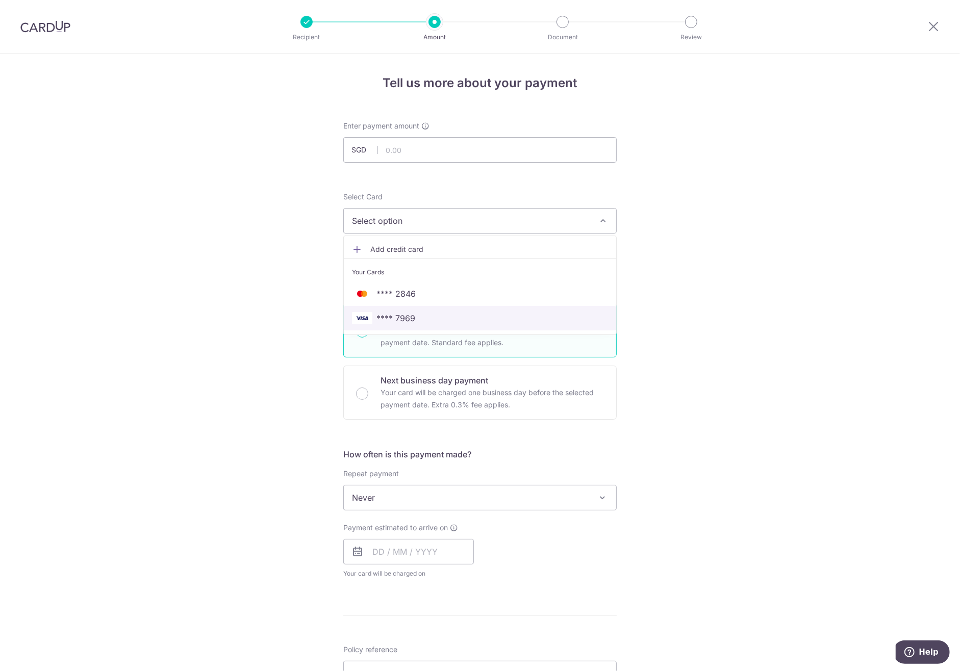
click at [399, 313] on span "**** 7969" at bounding box center [395, 318] width 39 height 12
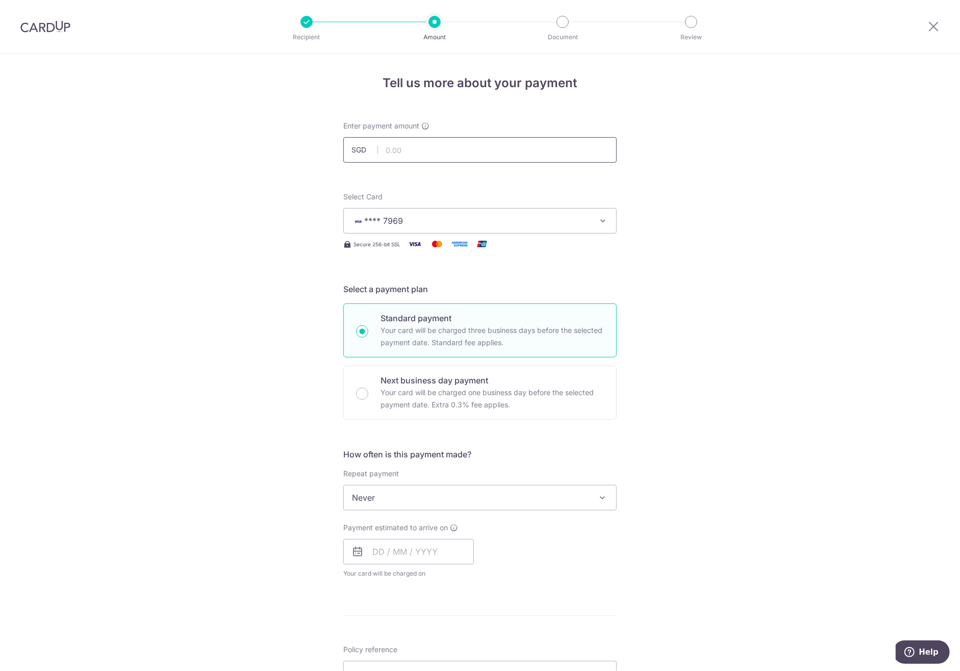
click at [431, 149] on input "text" at bounding box center [479, 149] width 273 height 25
type input "3,206.00"
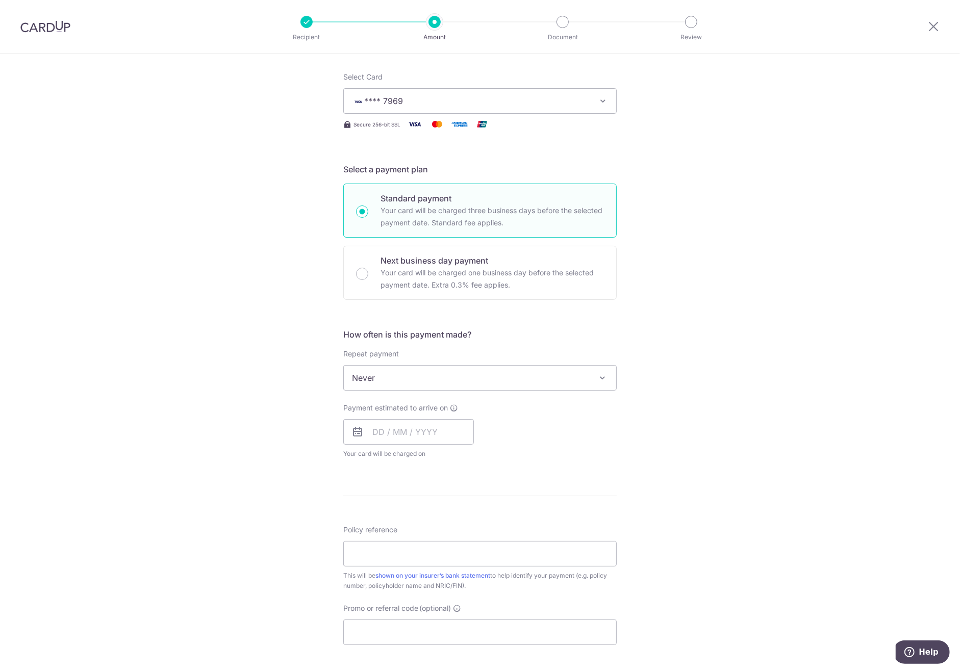
scroll to position [225, 0]
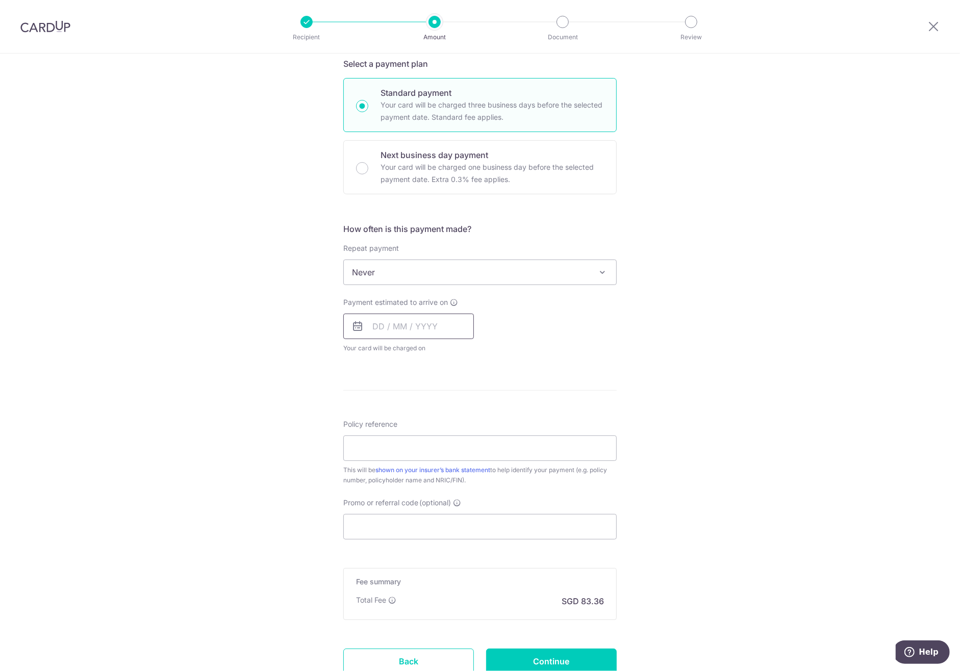
click at [377, 320] on input "text" at bounding box center [408, 326] width 131 height 25
click at [386, 435] on link "13" at bounding box center [384, 439] width 16 height 16
type input "[DATE]"
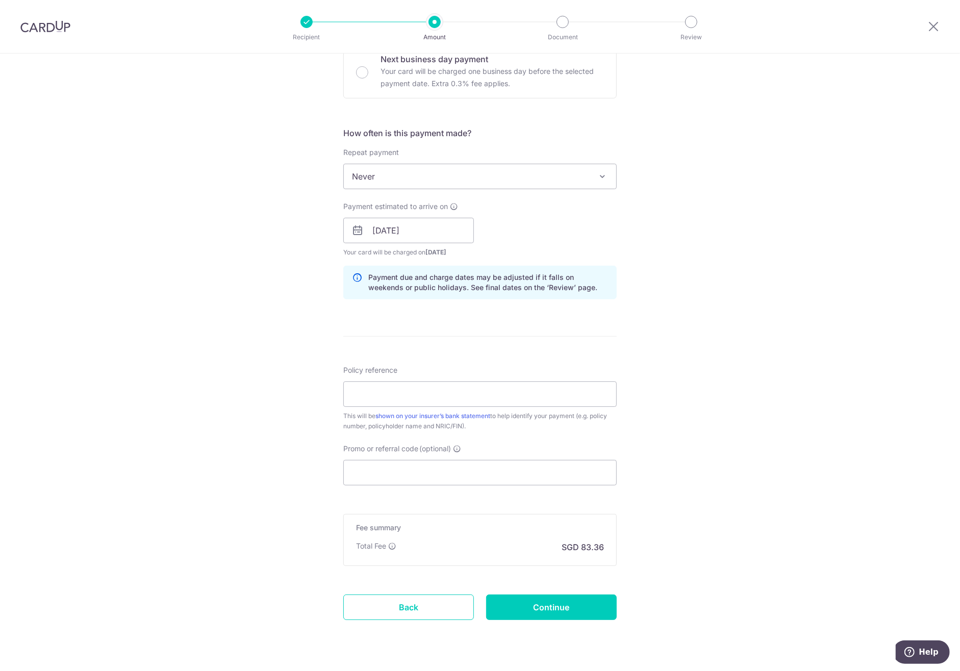
scroll to position [320, 0]
click at [399, 390] on input "Policy reference" at bounding box center [479, 394] width 273 height 25
click at [383, 475] on input "Promo or referral code (optional)" at bounding box center [479, 473] width 273 height 25
paste input "OFF225"
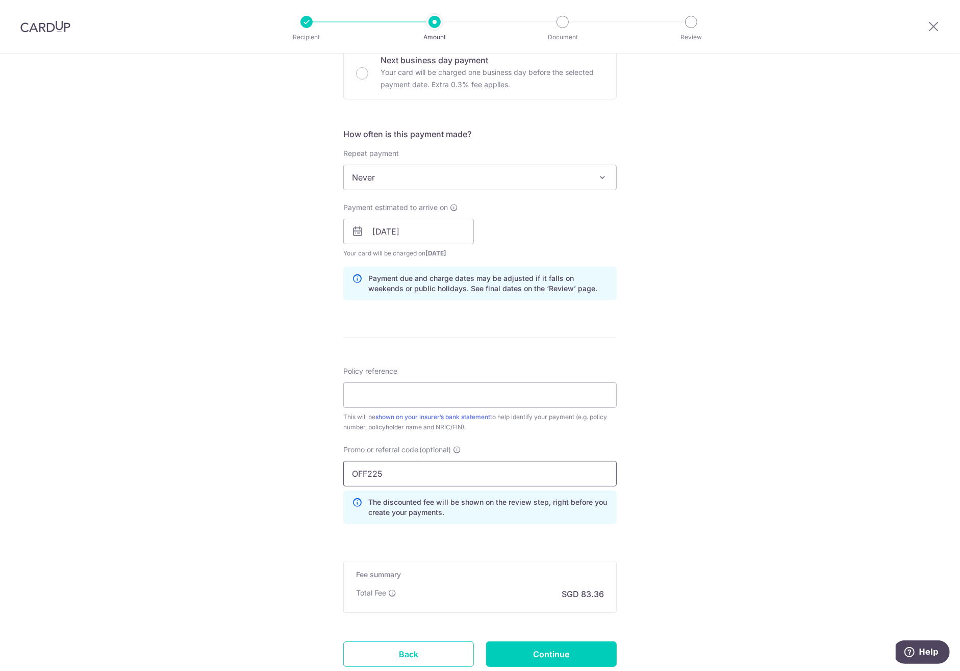
type input "OFF225"
click at [386, 392] on input "Policy reference" at bounding box center [479, 394] width 273 height 25
paste input "83483468"
type input "83483468"
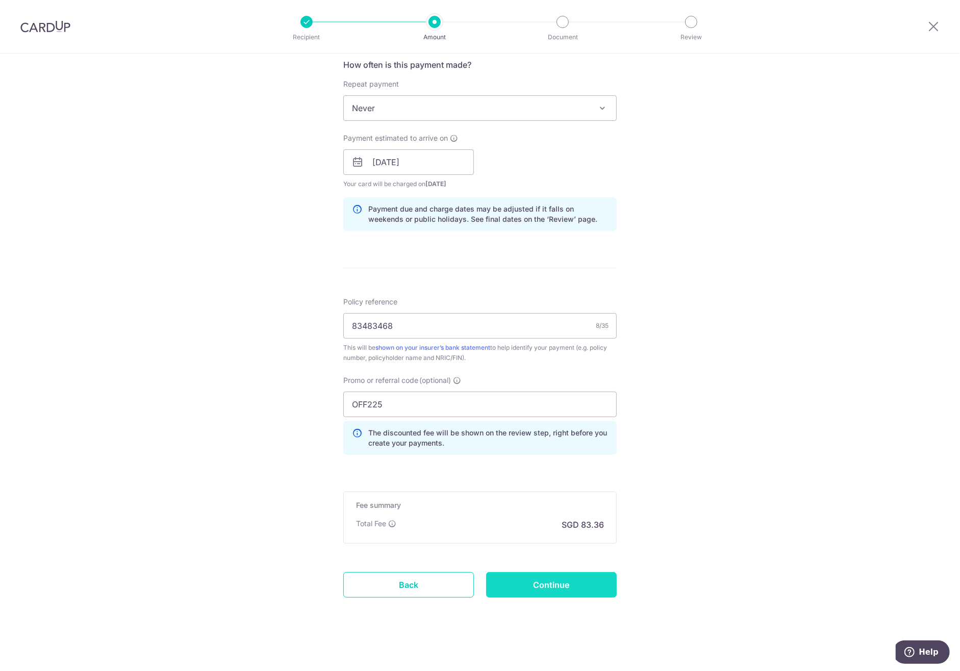
click at [555, 588] on input "Continue" at bounding box center [551, 584] width 131 height 25
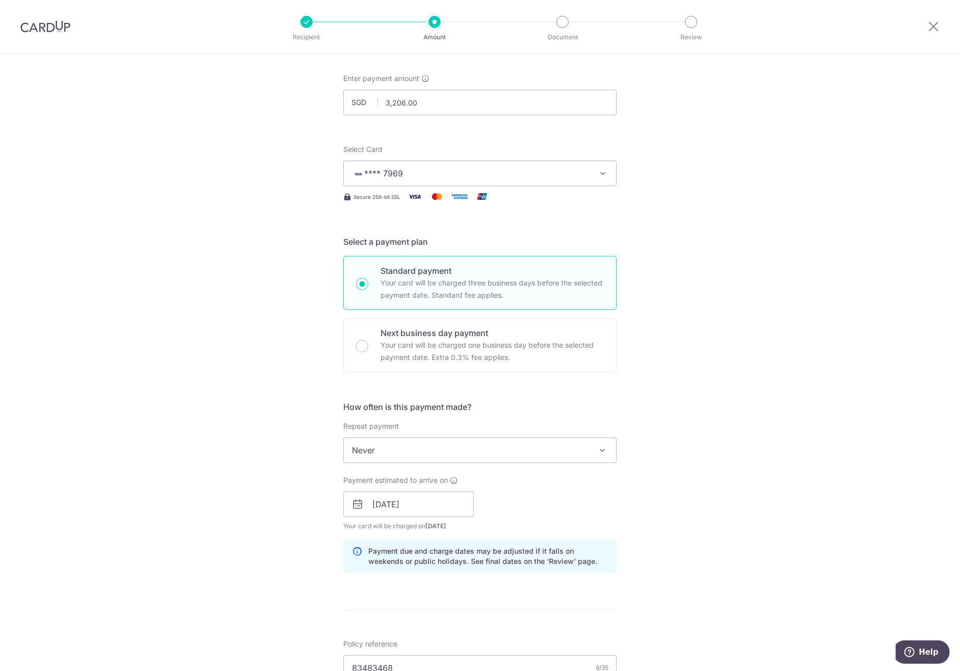
scroll to position [0, 0]
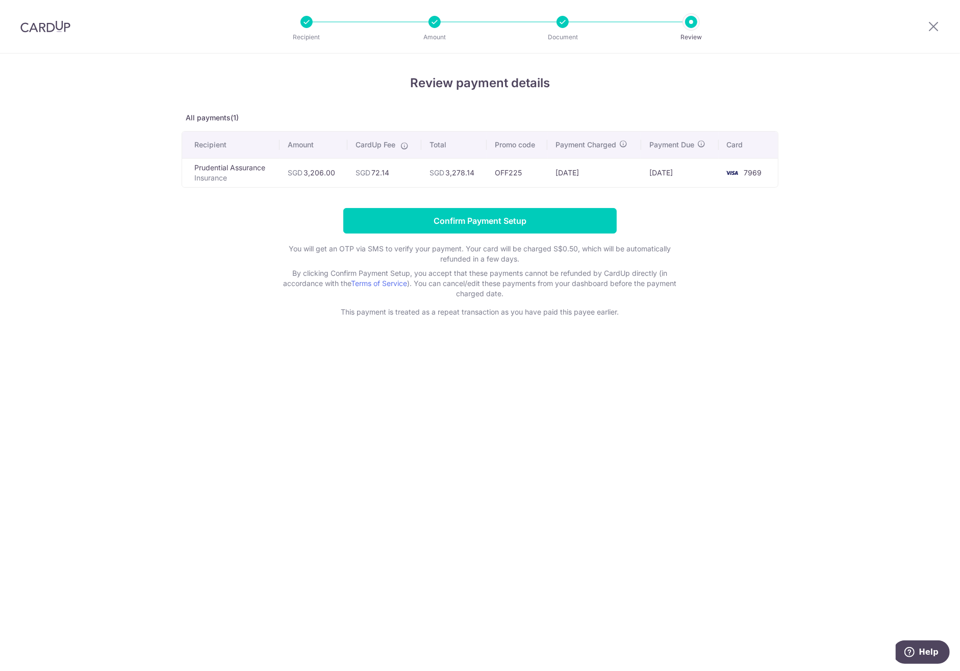
click at [695, 536] on div "Review payment details All payments(1) Recipient Amount CardUp Fee Total Promo …" at bounding box center [480, 362] width 960 height 617
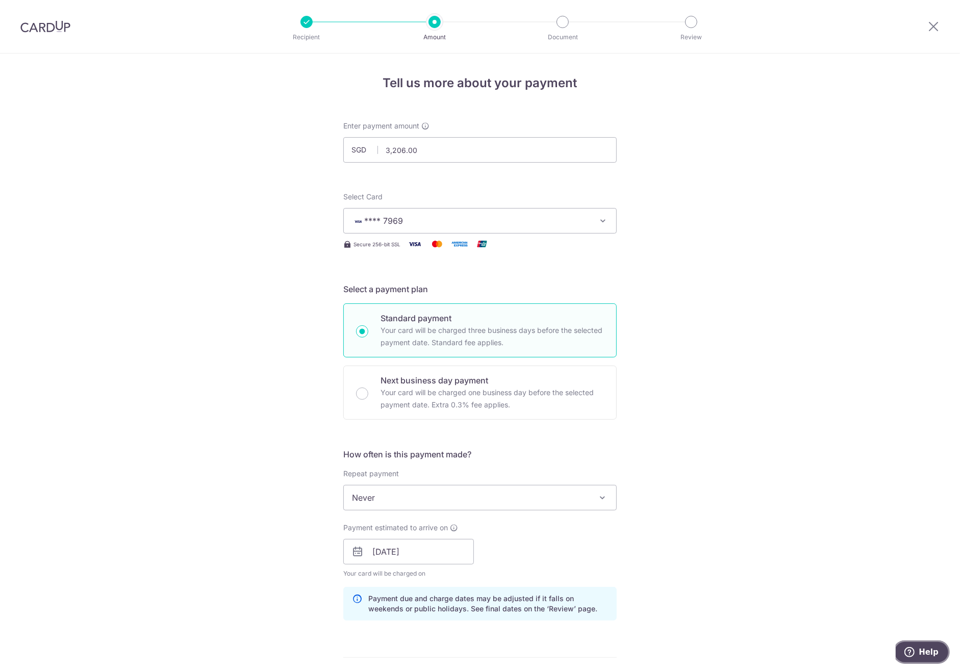
click at [937, 660] on button "Help" at bounding box center [920, 651] width 57 height 23
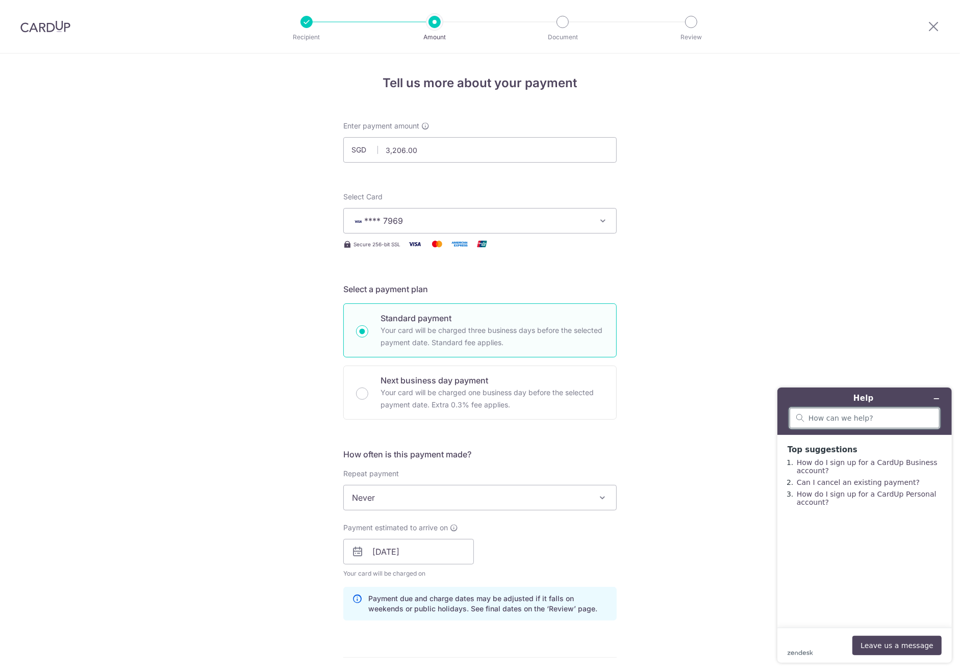
click at [880, 421] on input "search" at bounding box center [870, 417] width 124 height 9
type input "cancel recurring"
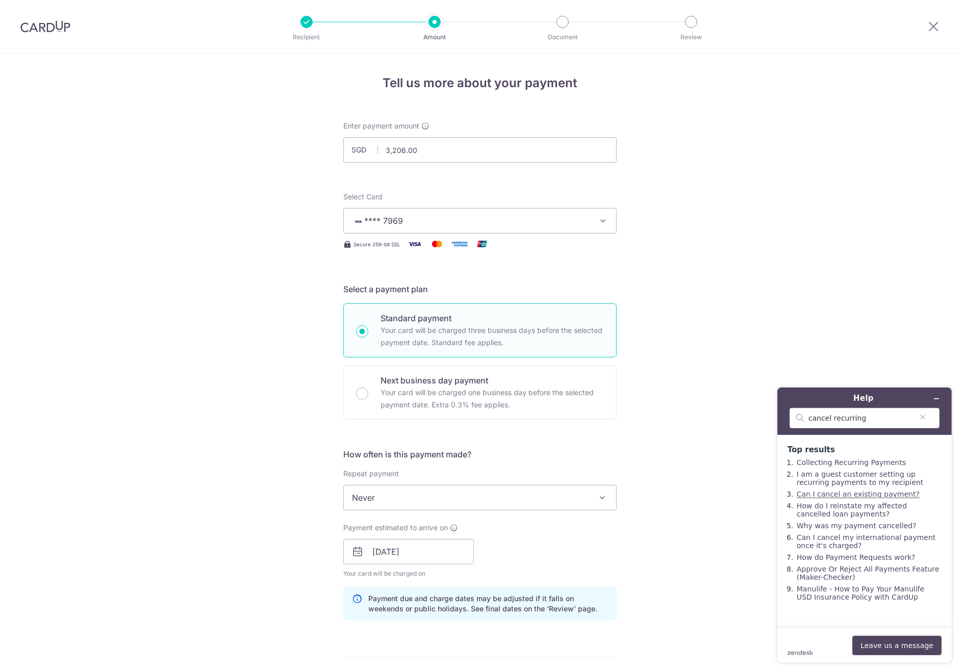
click at [844, 495] on link "Can I cancel an existing payment?" at bounding box center [857, 493] width 123 height 8
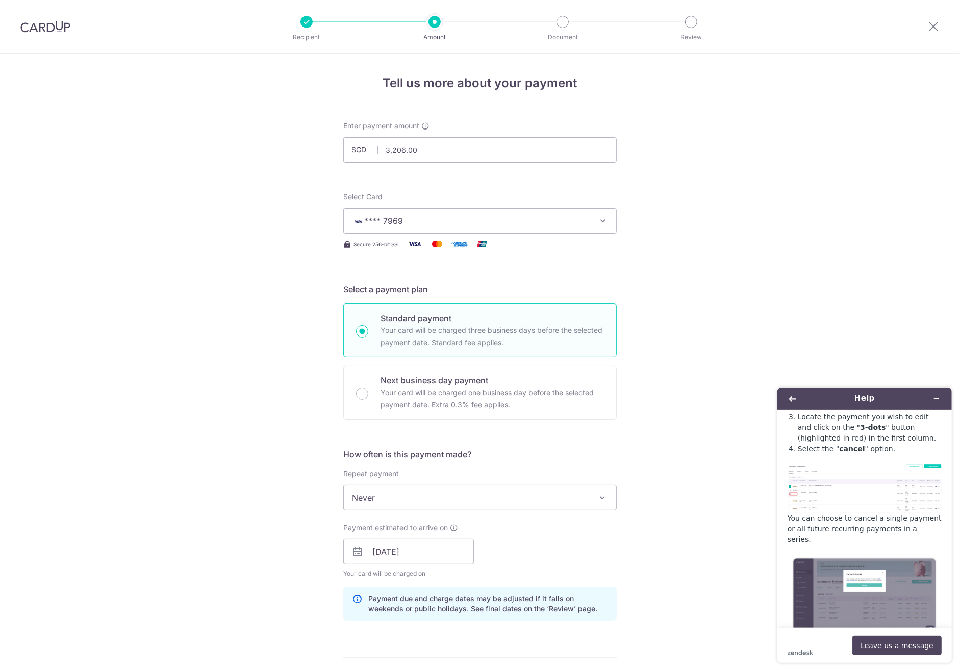
scroll to position [204, 0]
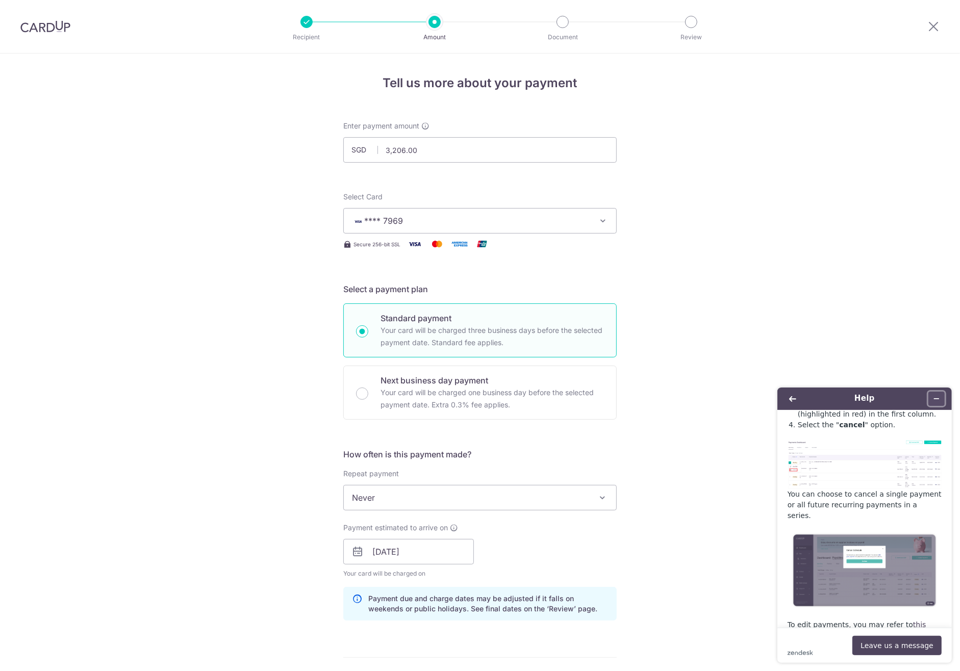
click at [939, 400] on icon "Minimize widget" at bounding box center [935, 398] width 7 height 7
